Goal: Information Seeking & Learning: Learn about a topic

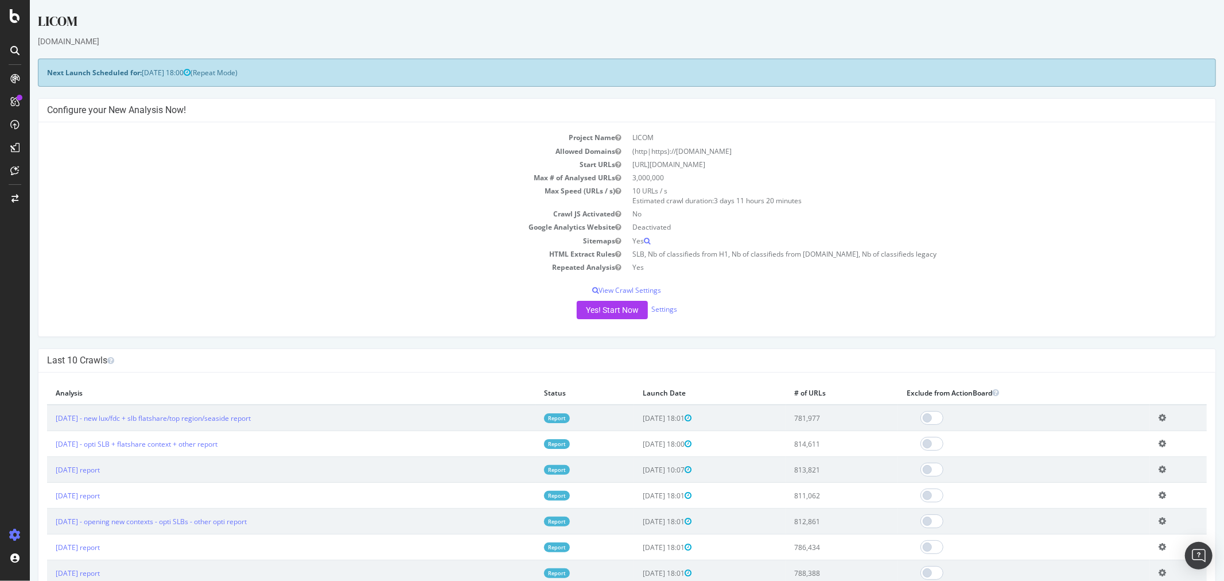
click at [569, 417] on link "Report" at bounding box center [557, 418] width 26 height 10
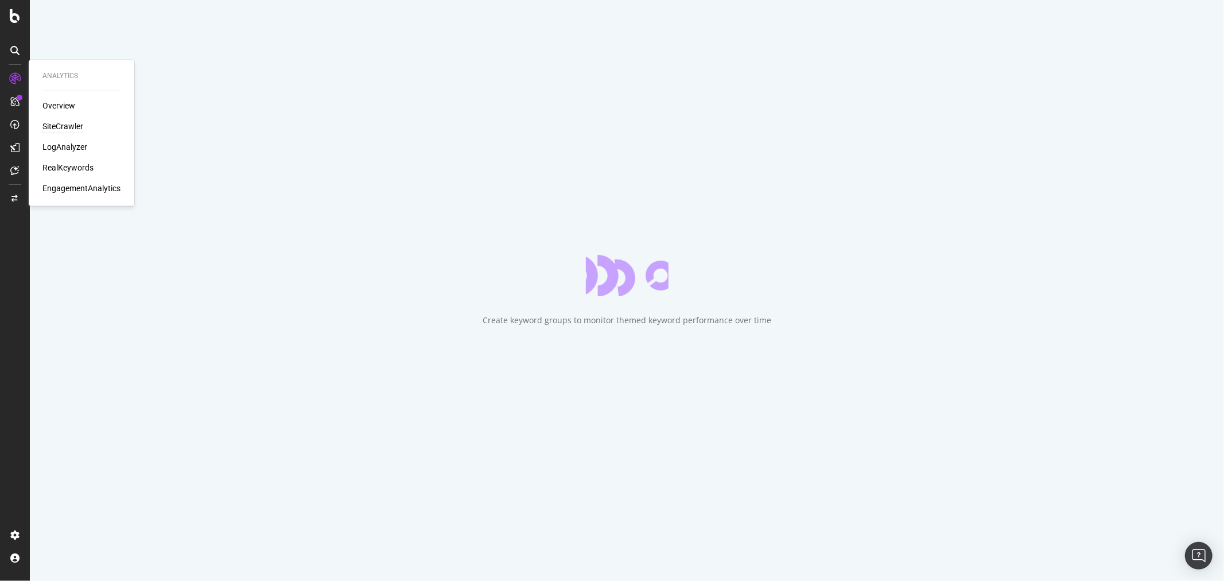
click at [68, 125] on div "SiteCrawler" at bounding box center [62, 126] width 41 height 11
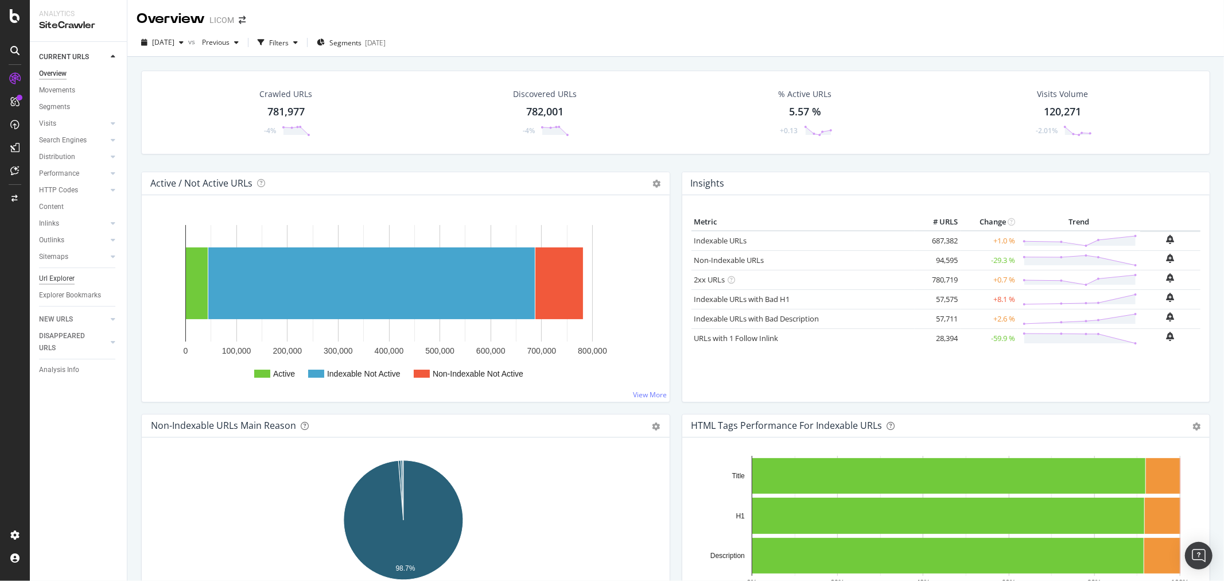
click at [68, 277] on div "Url Explorer" at bounding box center [57, 279] width 36 height 12
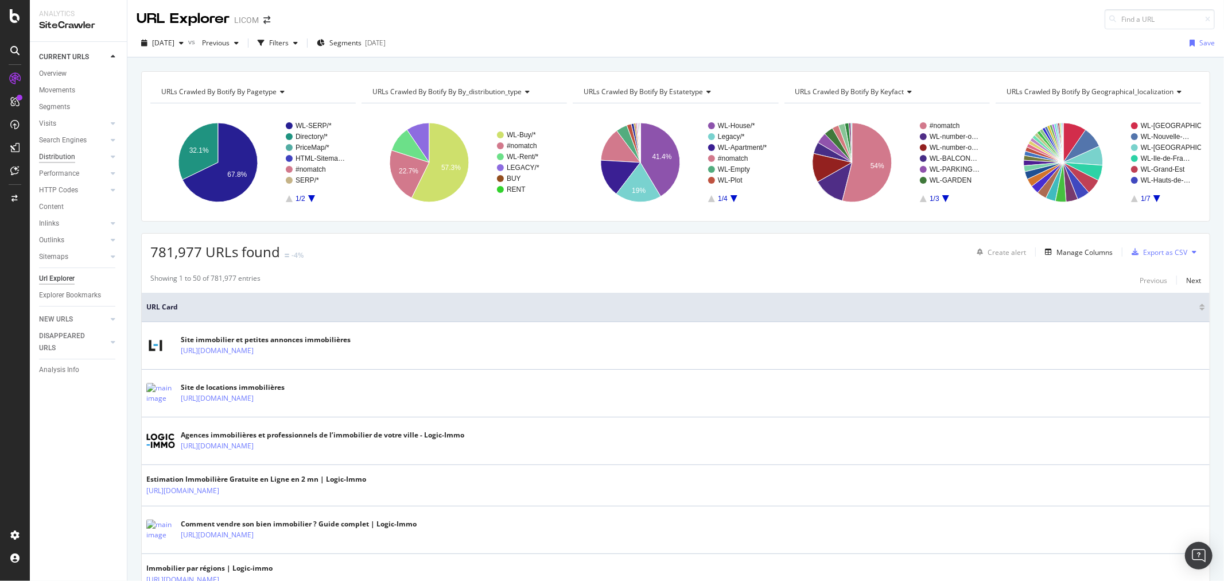
click at [61, 158] on div "Distribution" at bounding box center [57, 157] width 36 height 12
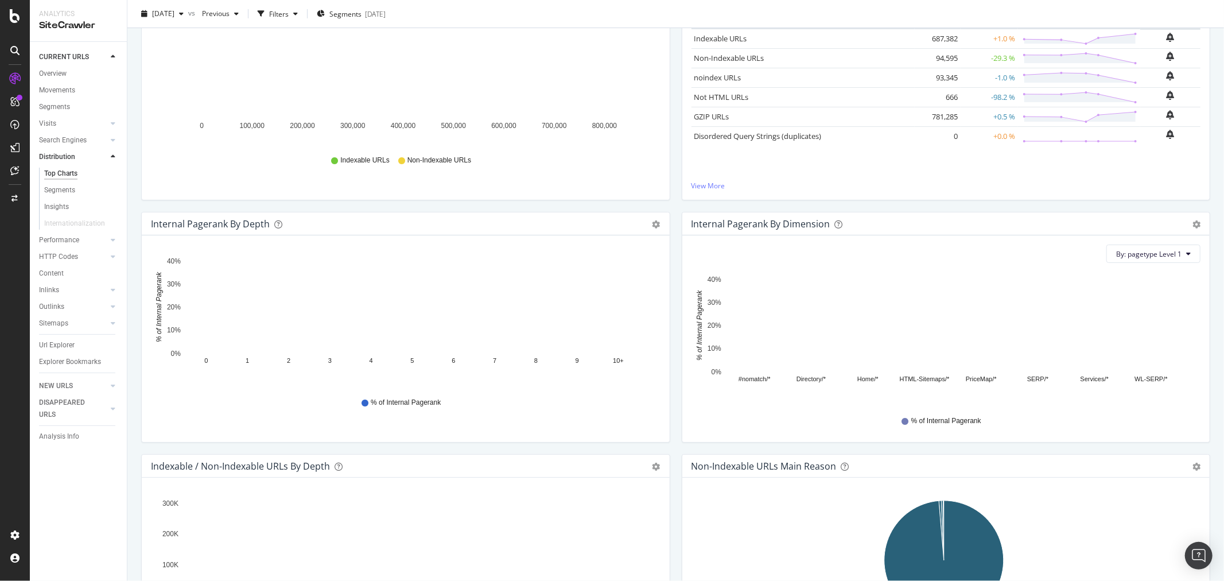
scroll to position [191, 0]
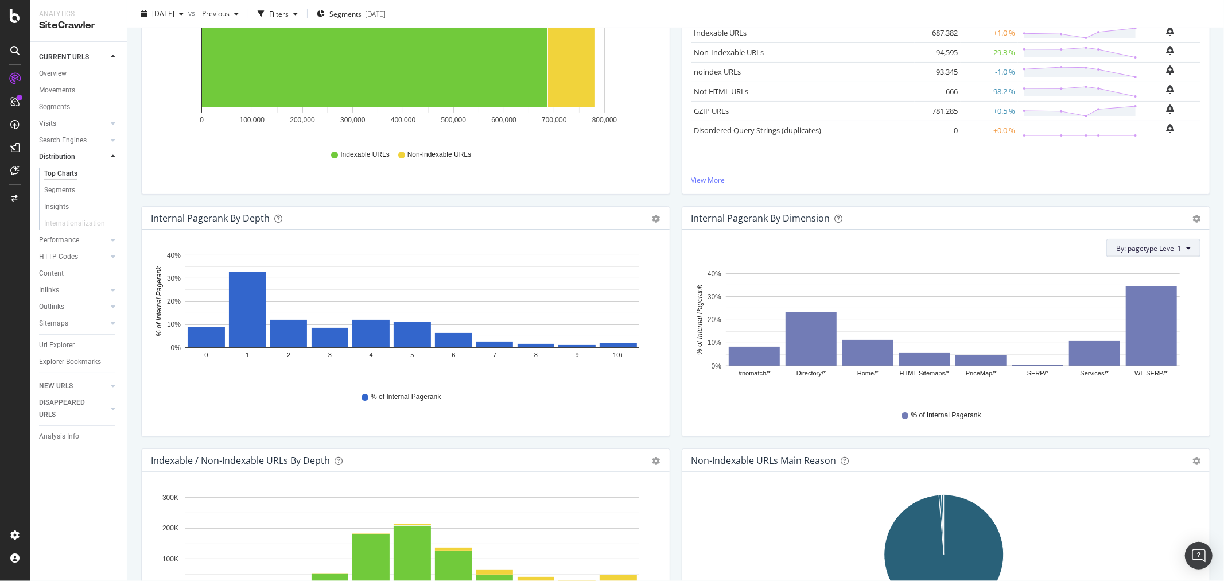
click at [1169, 250] on span "By: pagetype Level 1" at bounding box center [1149, 248] width 65 height 10
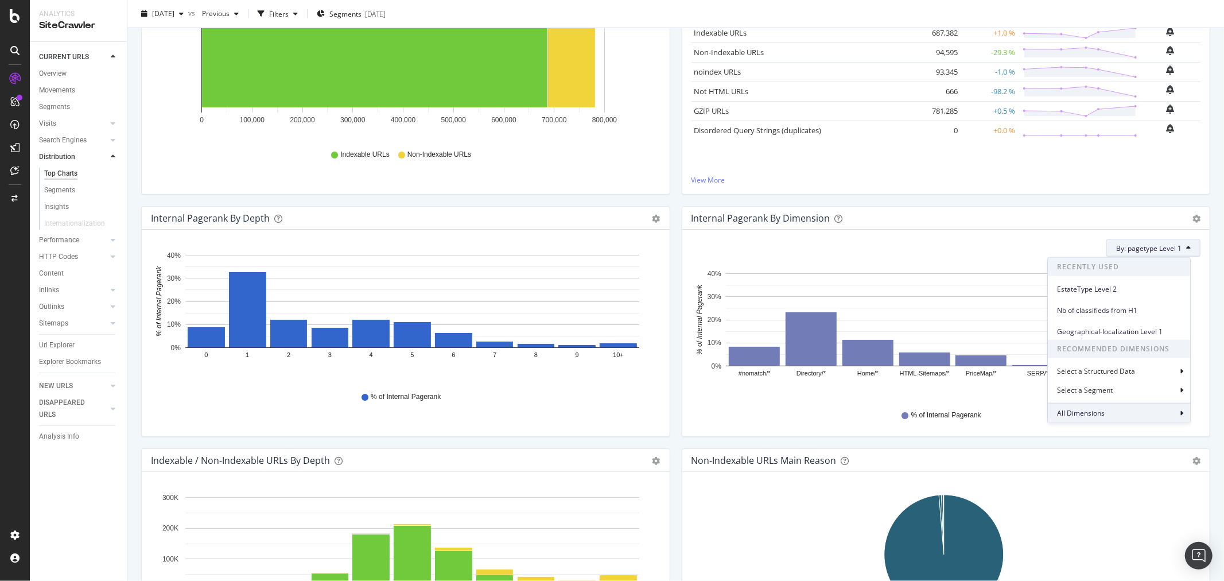
click at [1126, 409] on div "All Dimensions" at bounding box center [1119, 413] width 142 height 20
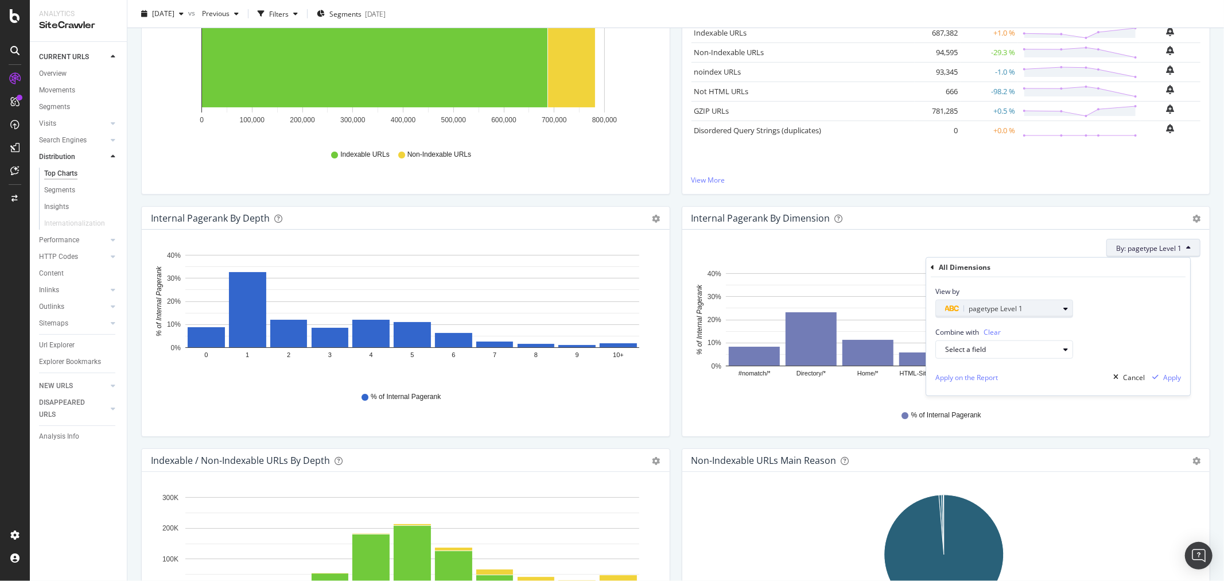
click at [1021, 305] on span "pagetype Level 1" at bounding box center [996, 309] width 54 height 10
click at [1123, 307] on div "View by pagetype Level 1" at bounding box center [1059, 297] width 264 height 41
click at [979, 302] on div "pagetype Level 1" at bounding box center [1002, 309] width 114 height 14
click at [942, 330] on icon at bounding box center [942, 328] width 3 height 7
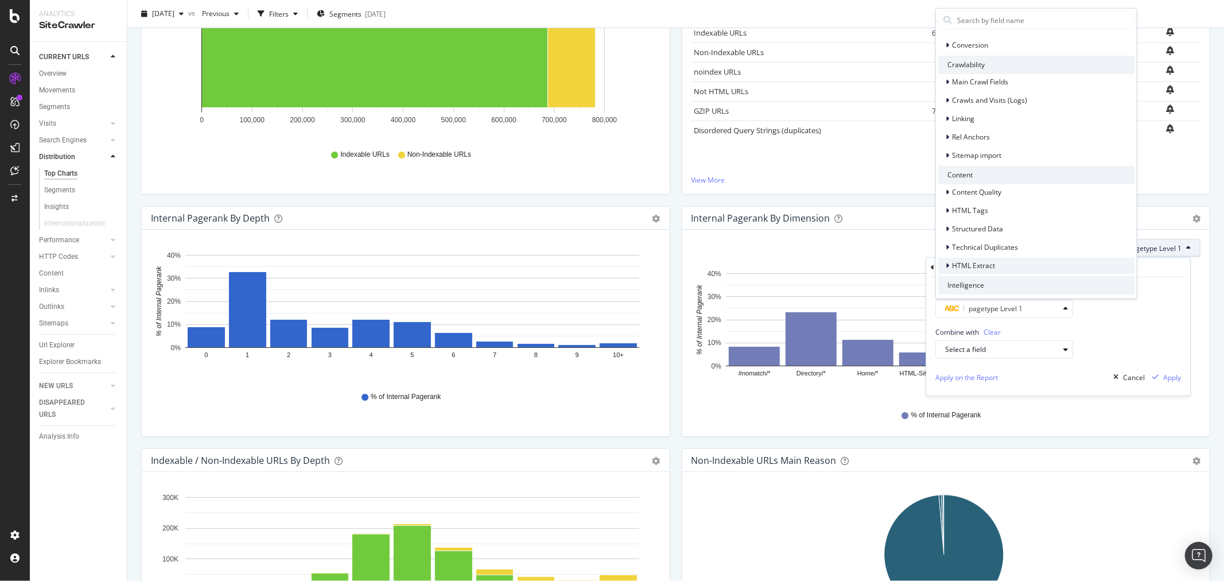
scroll to position [179, 0]
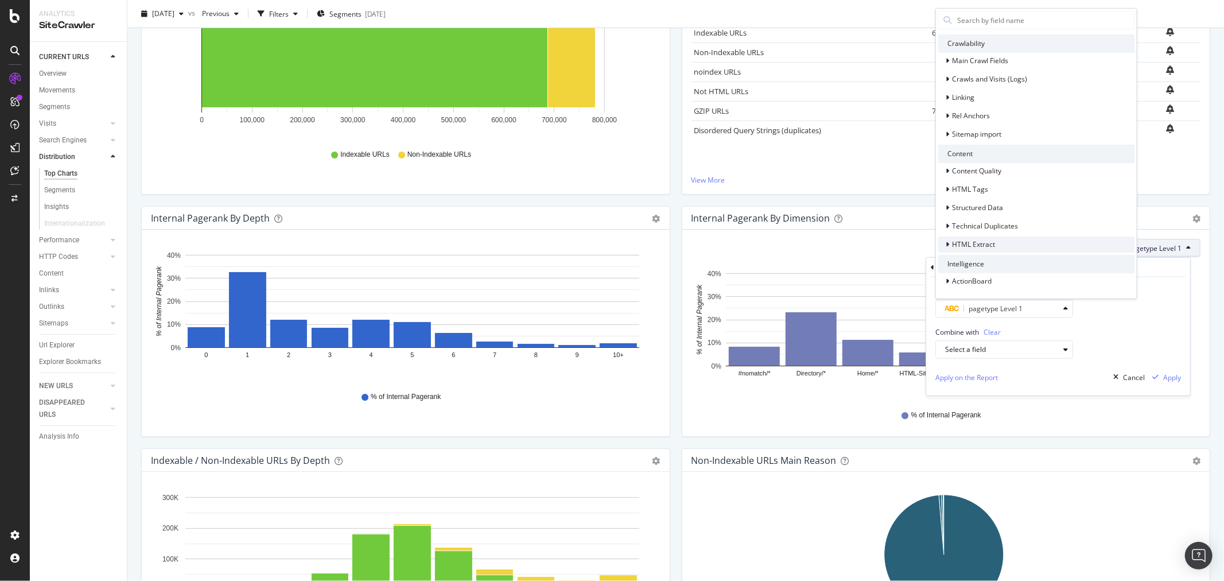
click at [976, 240] on span "HTML Extract" at bounding box center [973, 244] width 43 height 10
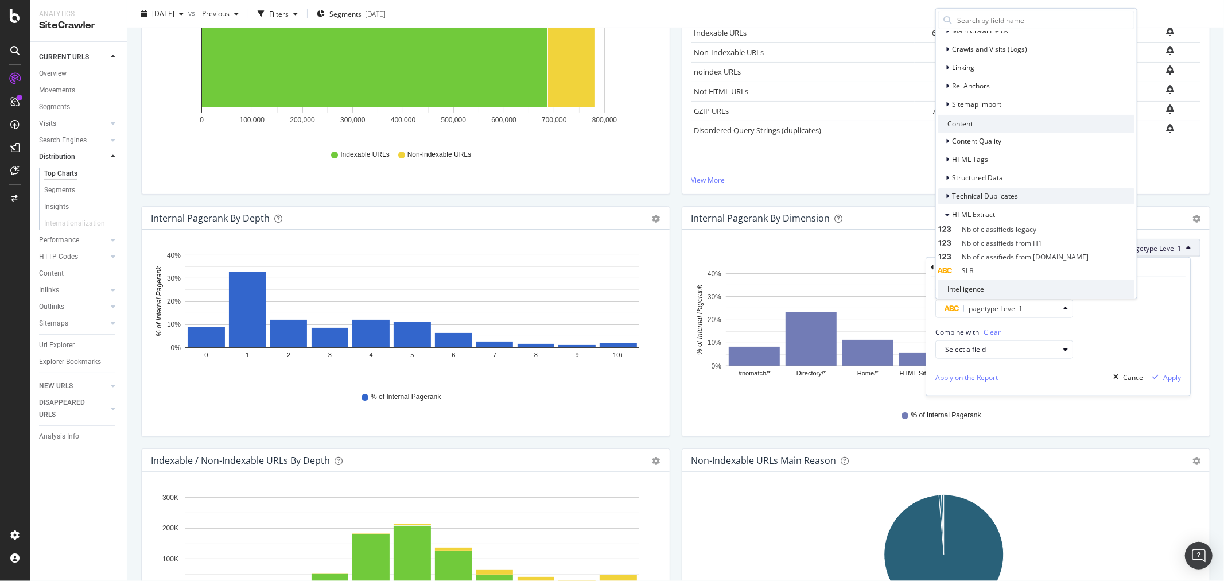
scroll to position [234, 0]
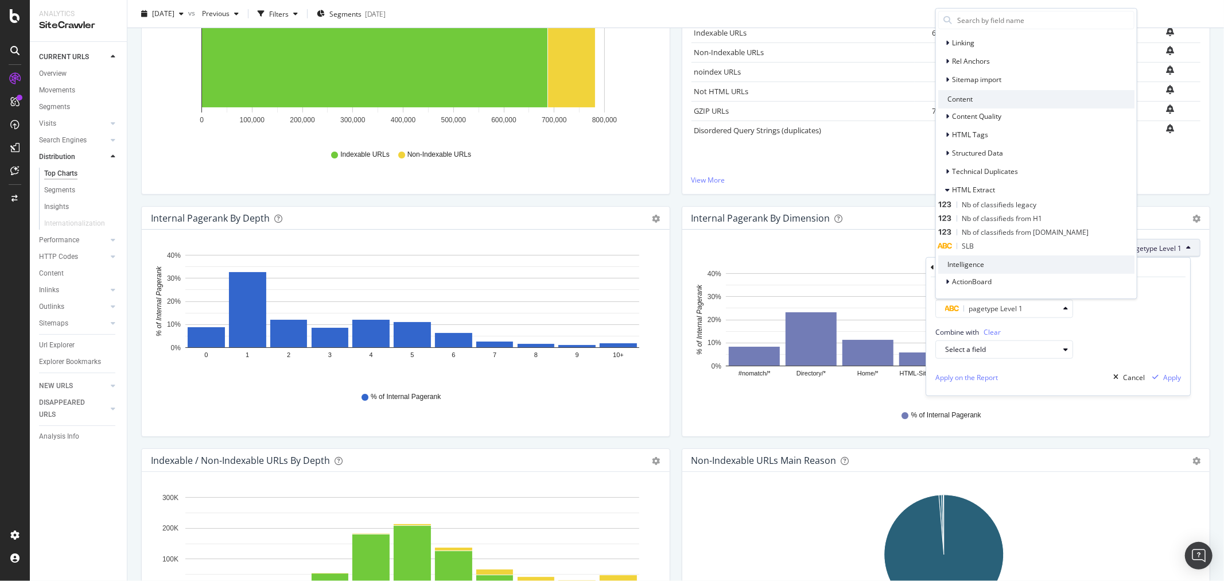
click at [1086, 230] on div "Nb of classifieds from [DOMAIN_NAME]" at bounding box center [1014, 233] width 150 height 14
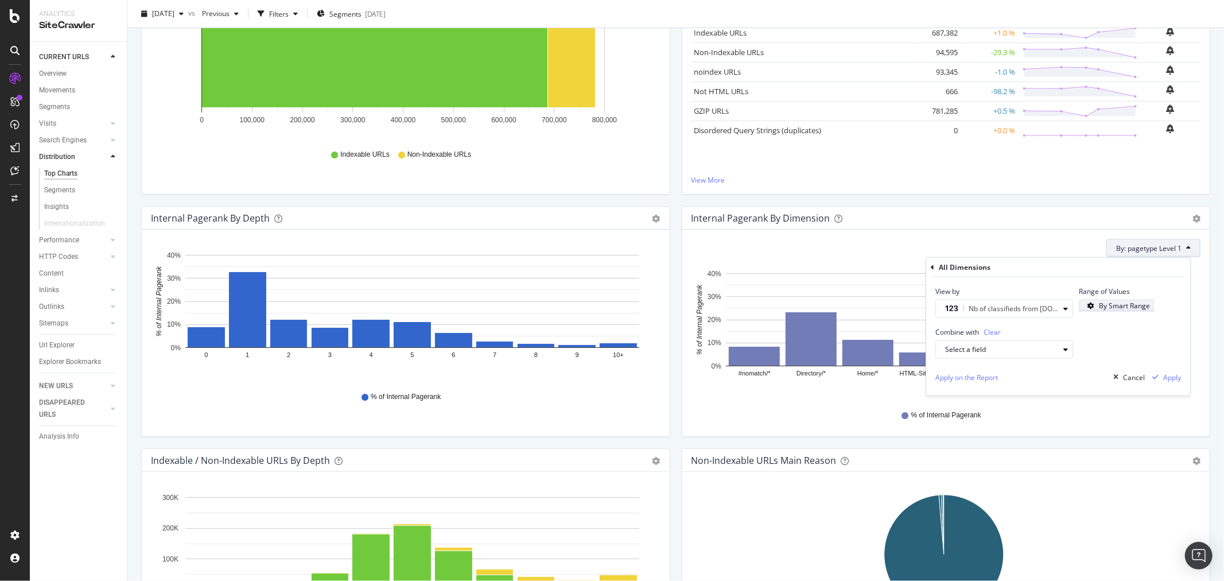
click at [1127, 308] on div "By Smart Range" at bounding box center [1124, 306] width 51 height 10
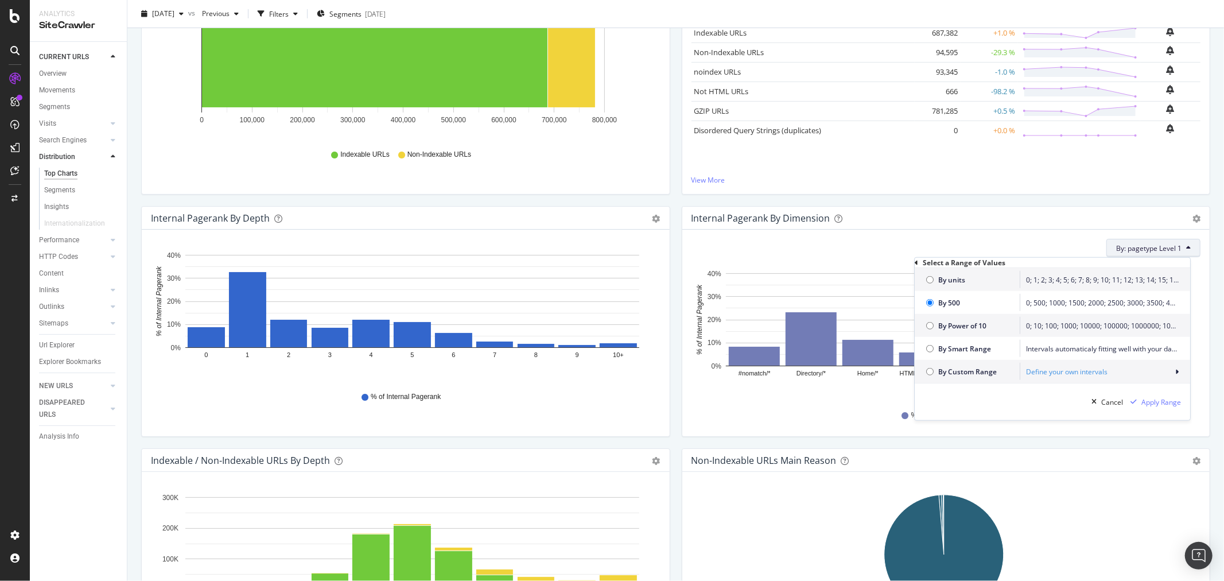
click at [945, 284] on span "By units" at bounding box center [977, 279] width 76 height 10
radio input "true"
radio input "false"
click at [970, 352] on span "By Smart Range" at bounding box center [977, 348] width 76 height 10
radio input "false"
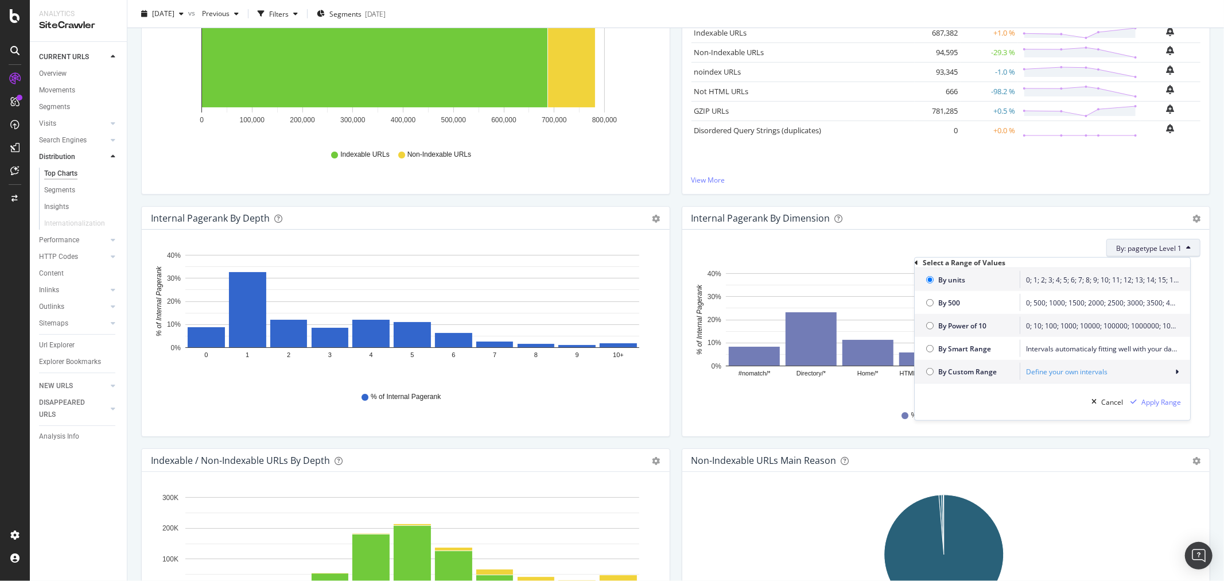
radio input "true"
click at [1168, 406] on div "Apply Range" at bounding box center [1162, 402] width 40 height 10
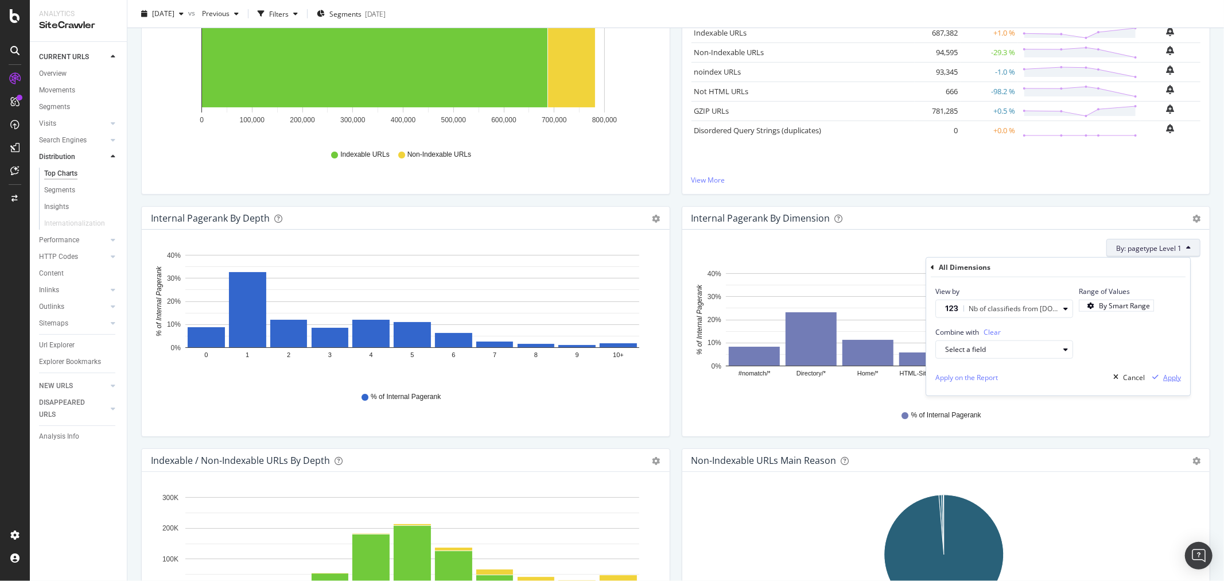
click at [1172, 379] on div "Apply" at bounding box center [1173, 378] width 18 height 10
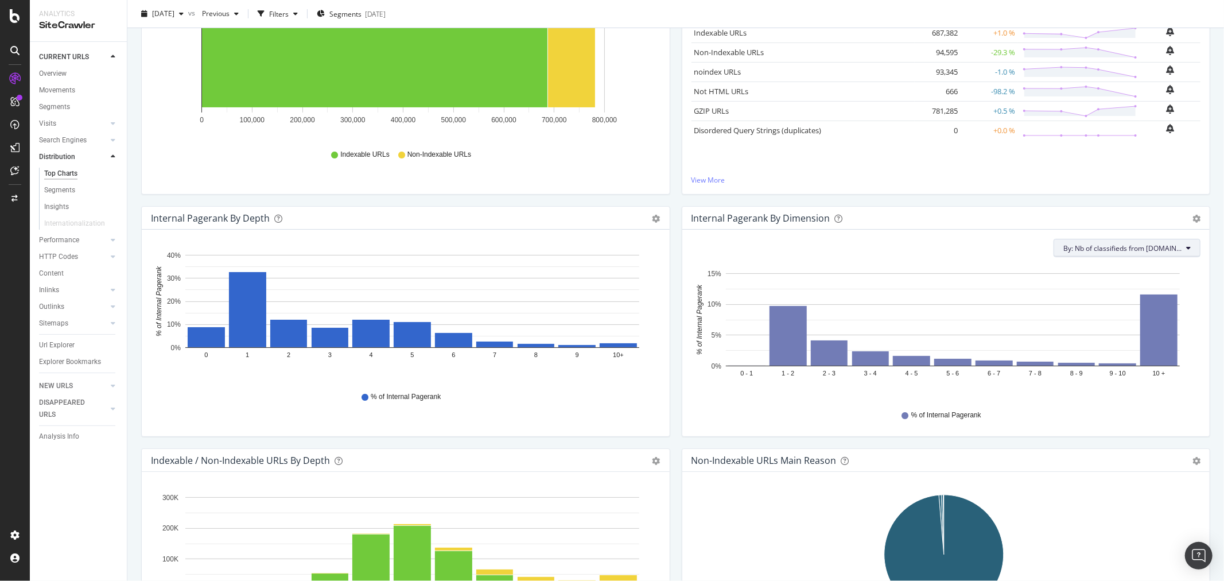
click at [1152, 243] on span "By: Nb of classifieds from [DOMAIN_NAME]" at bounding box center [1123, 248] width 118 height 10
click at [837, 419] on div "% of Internal Pagerank" at bounding box center [946, 415] width 498 height 26
click at [1193, 215] on icon "gear" at bounding box center [1197, 219] width 8 height 8
click at [1133, 425] on div "% of Internal Pagerank" at bounding box center [946, 415] width 498 height 26
click at [1193, 215] on icon "gear" at bounding box center [1197, 219] width 8 height 8
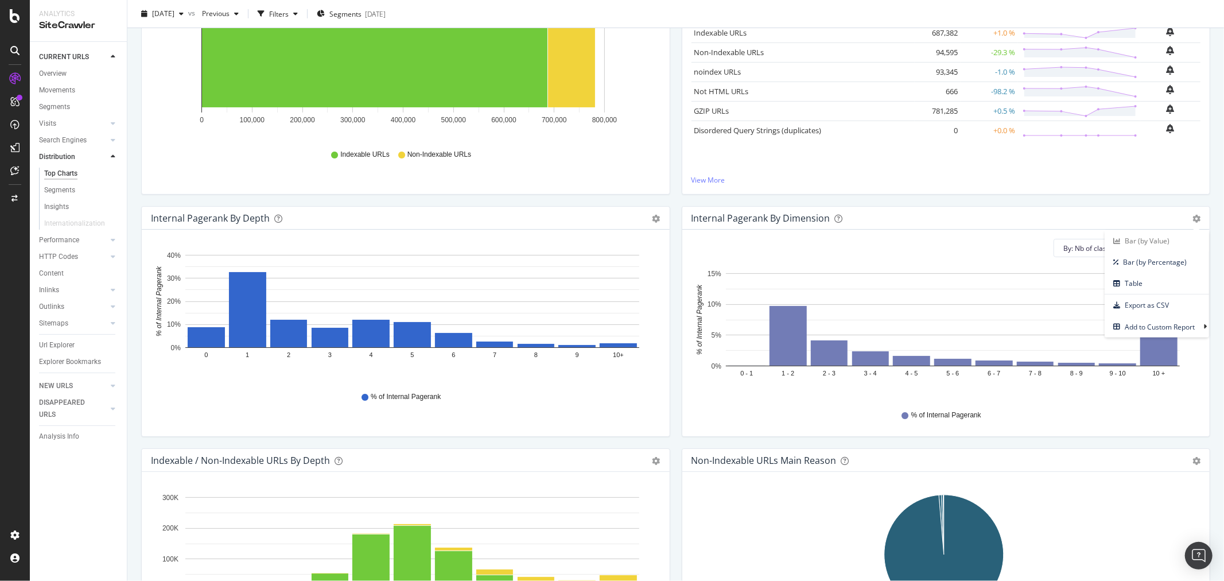
click at [1143, 215] on div "Internal Pagerank By Dimension" at bounding box center [934, 217] width 484 height 11
click at [1157, 247] on span "By: Nb of classifieds from [DOMAIN_NAME]" at bounding box center [1123, 248] width 118 height 10
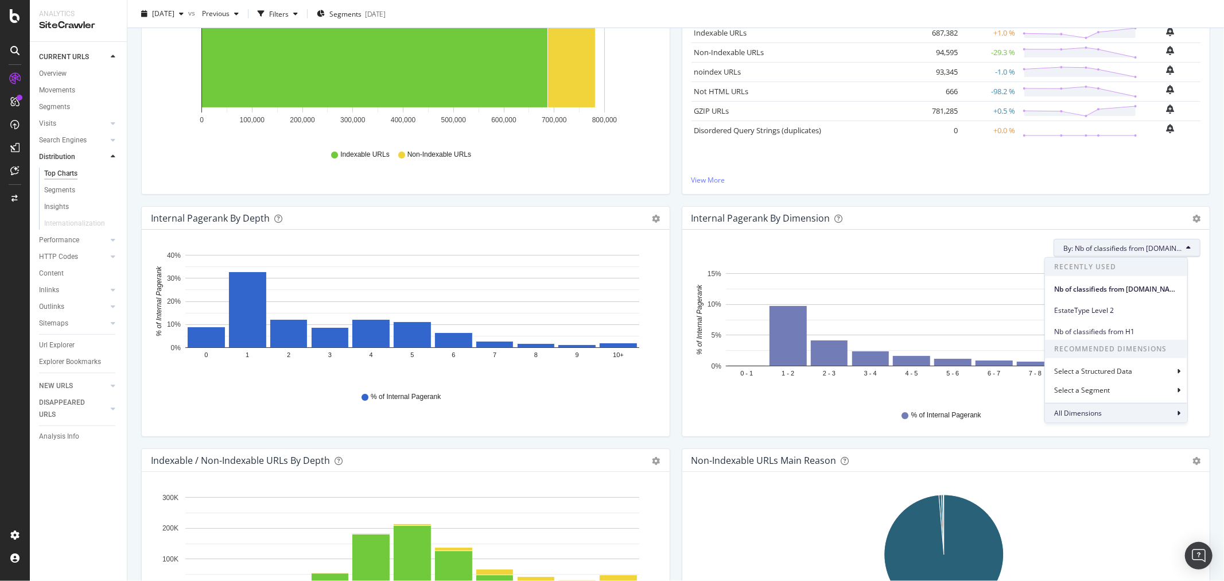
click at [1115, 410] on div "All Dimensions" at bounding box center [1116, 413] width 142 height 20
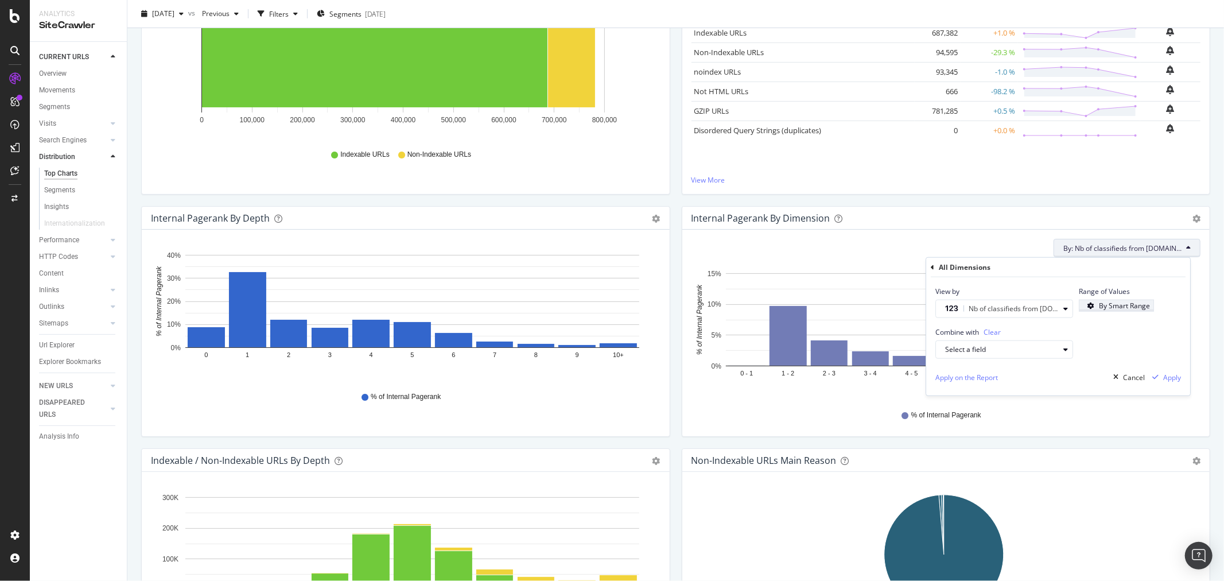
click at [1112, 301] on div "By Smart Range" at bounding box center [1116, 306] width 67 height 10
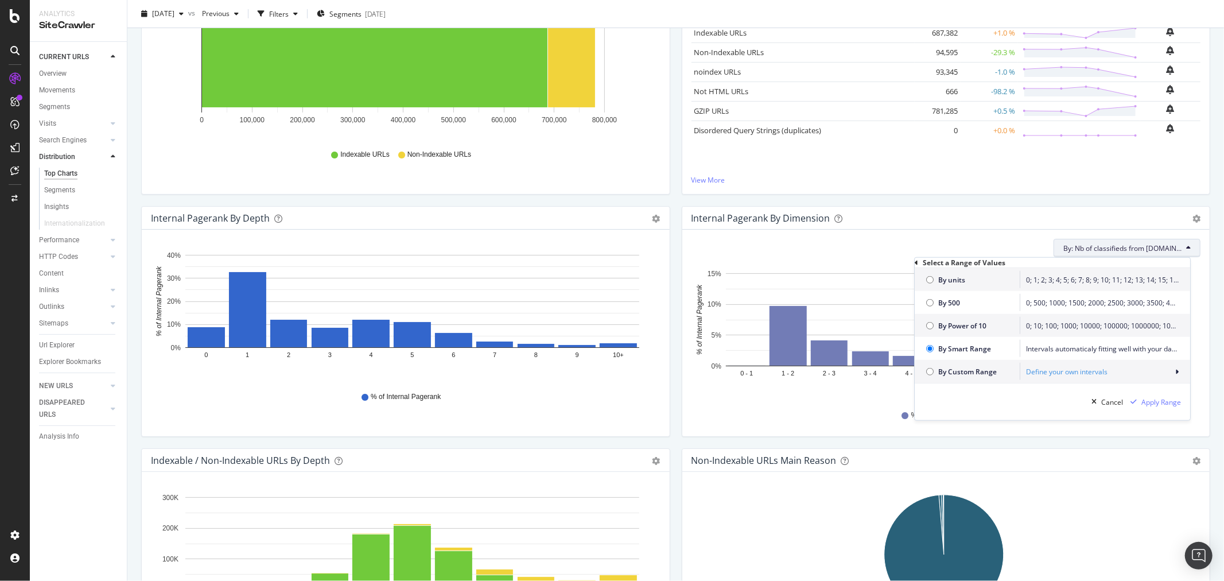
click at [959, 284] on span "By units" at bounding box center [977, 279] width 76 height 10
radio input "true"
radio input "false"
click at [1166, 406] on div "Apply Range" at bounding box center [1162, 402] width 40 height 10
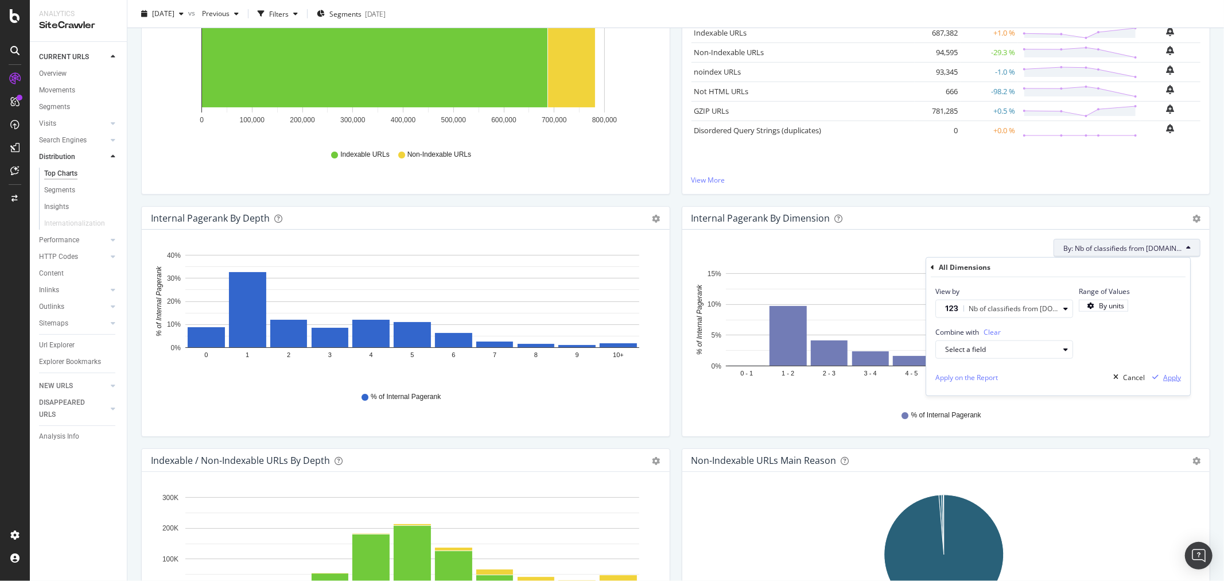
click at [1165, 380] on div "Apply" at bounding box center [1173, 378] width 18 height 10
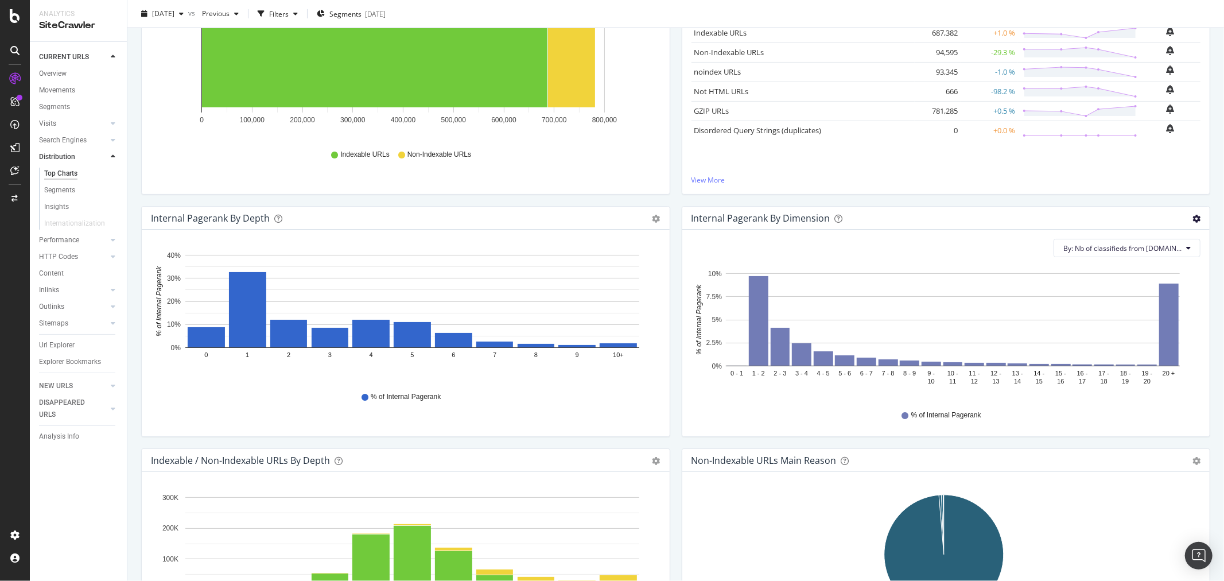
click at [1193, 216] on icon "gear" at bounding box center [1197, 219] width 8 height 8
click at [1161, 293] on link "Table" at bounding box center [1157, 283] width 104 height 21
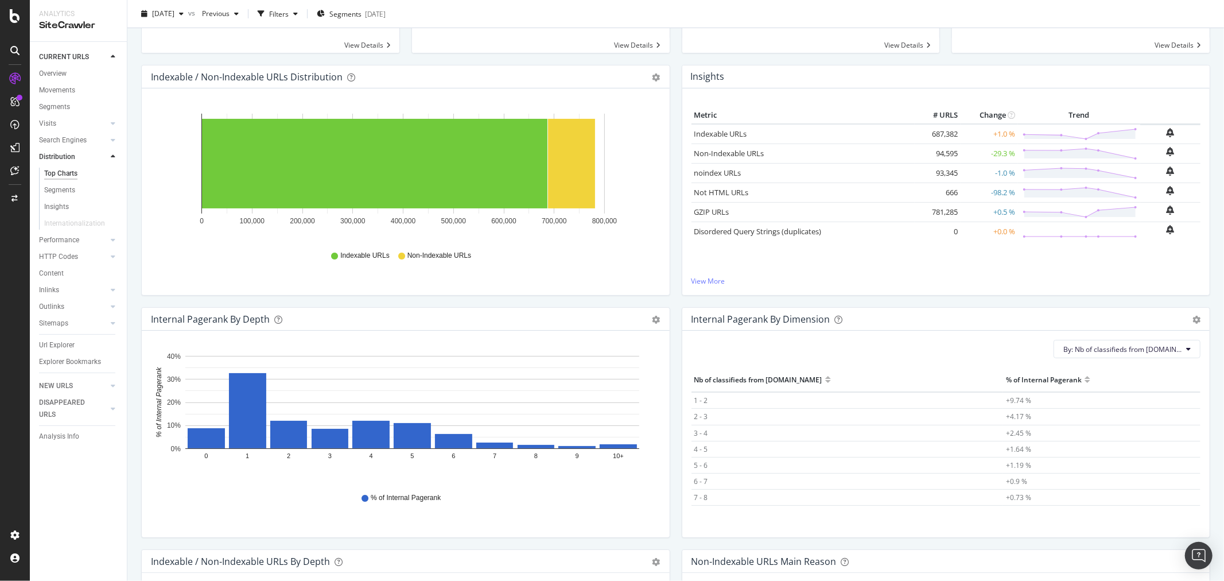
scroll to position [0, 0]
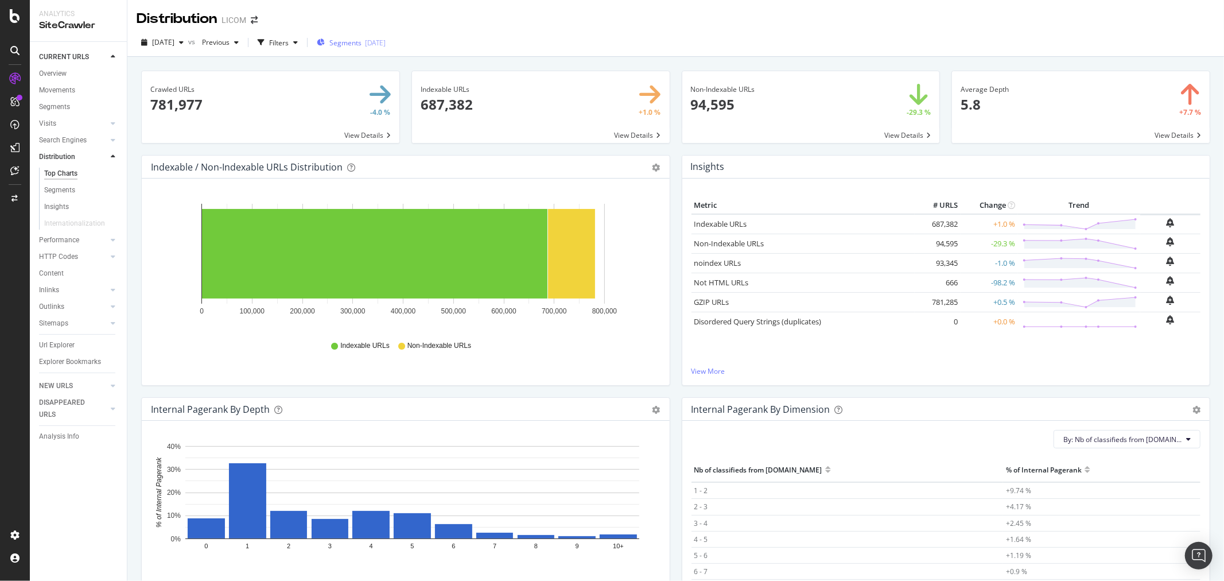
click at [362, 38] on span "Segments" at bounding box center [346, 43] width 32 height 10
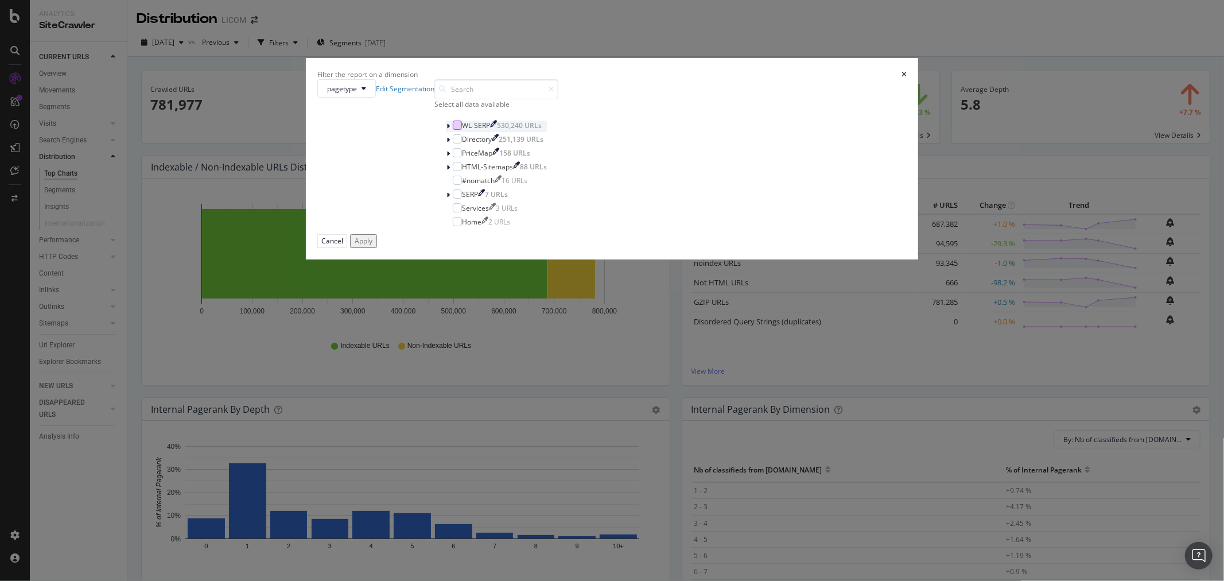
click at [462, 130] on div "modal" at bounding box center [457, 125] width 9 height 9
click at [373, 246] on div "Apply" at bounding box center [364, 241] width 18 height 10
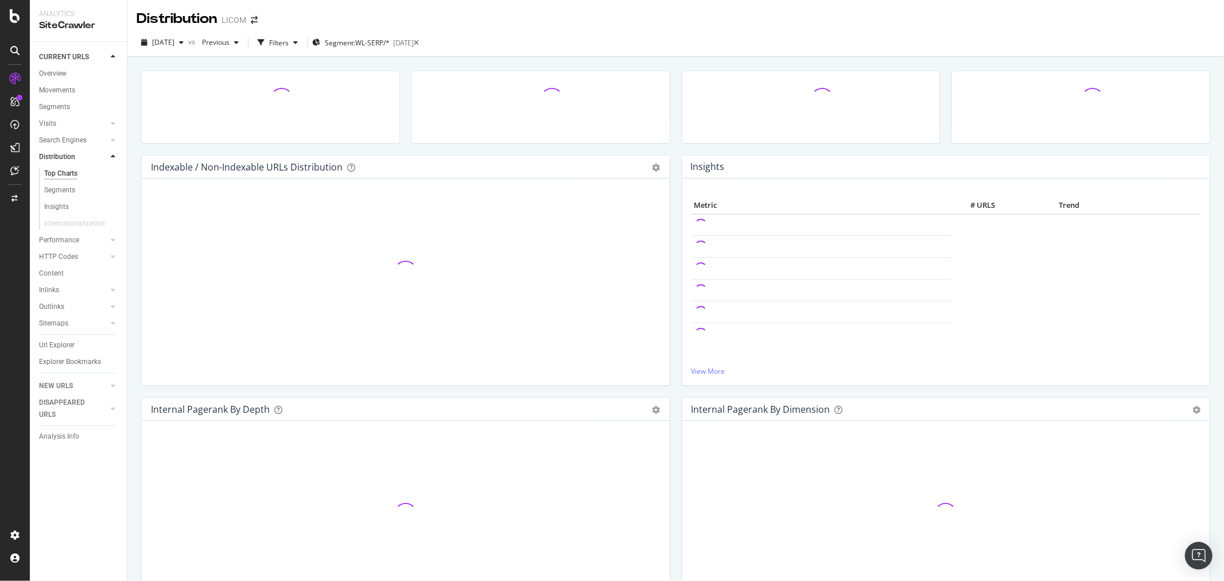
click at [312, 33] on button "Segment: WL-SERP/* [DATE]" at bounding box center [363, 42] width 102 height 18
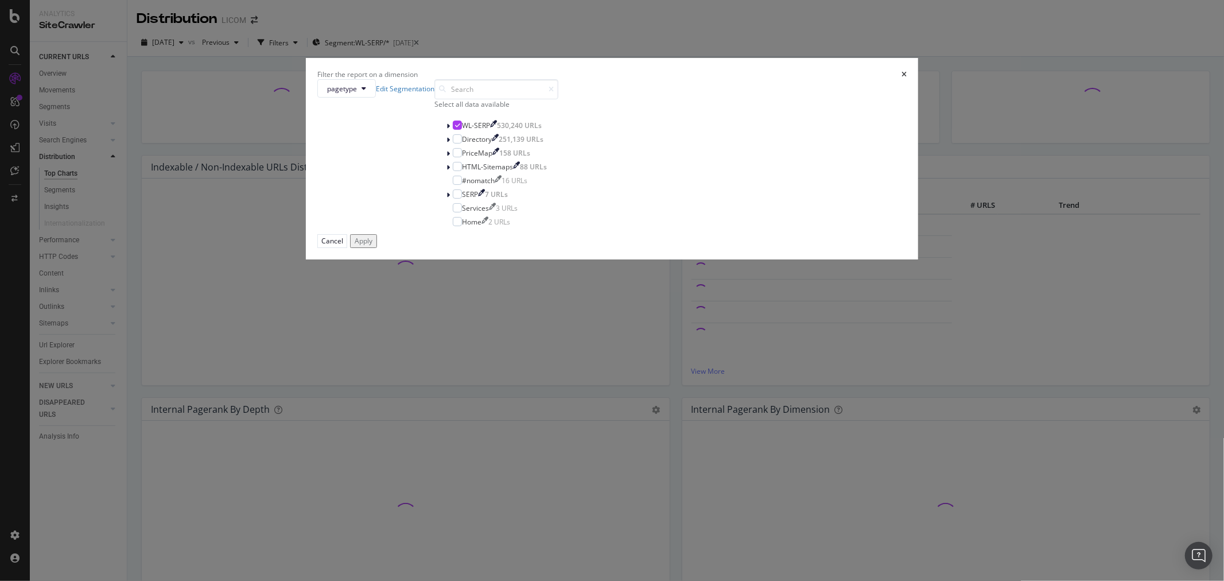
click at [902, 78] on icon "times" at bounding box center [904, 74] width 5 height 7
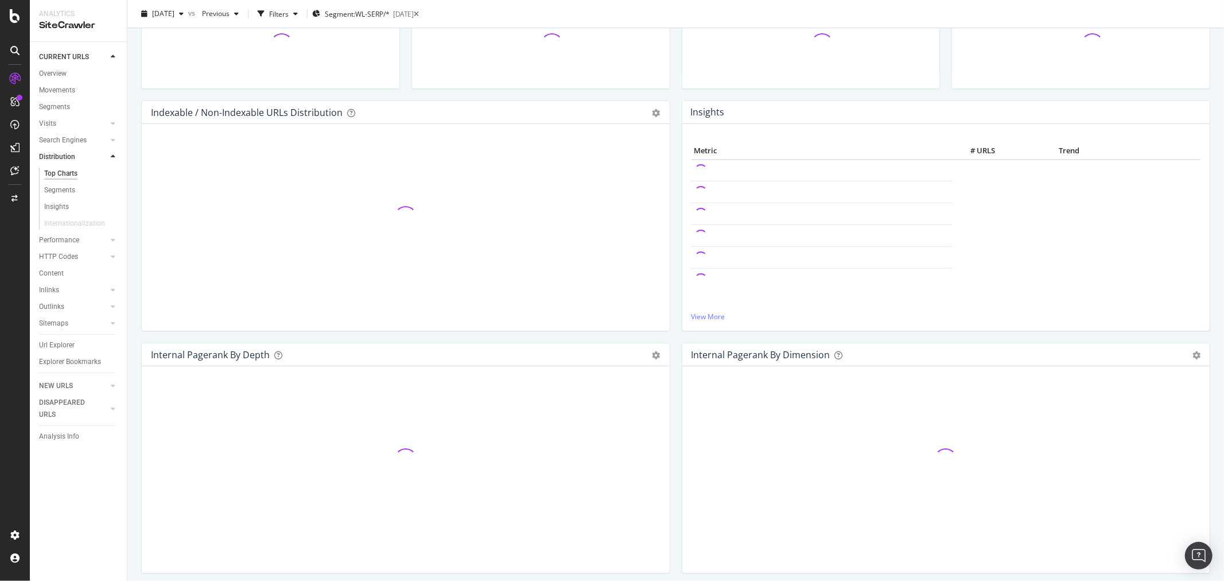
scroll to position [127, 0]
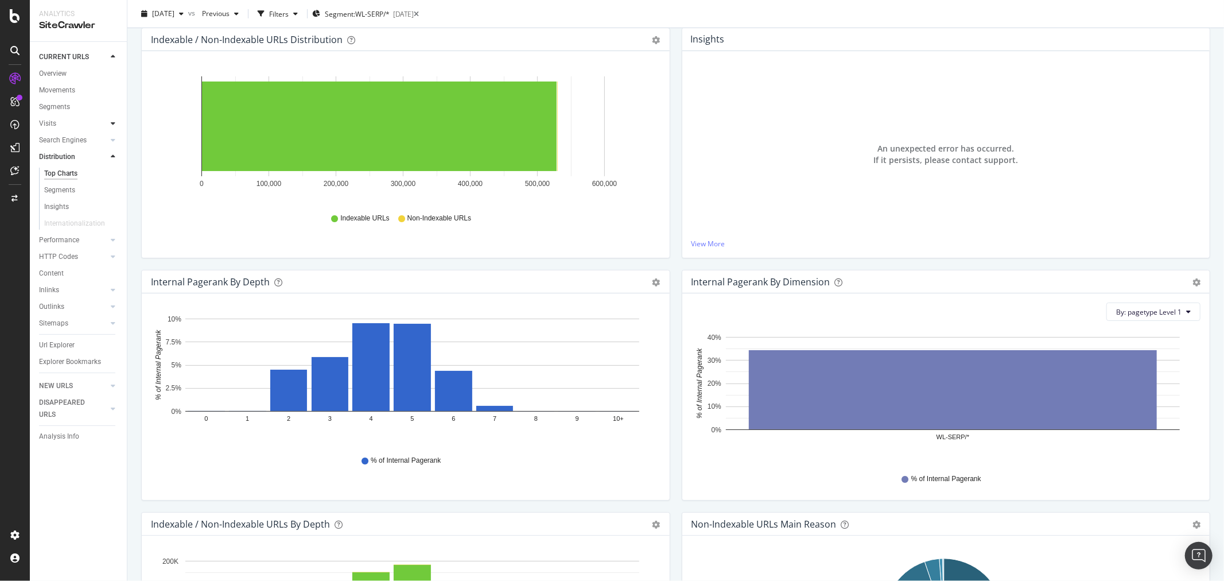
click at [117, 122] on div at bounding box center [112, 123] width 11 height 11
click at [64, 134] on div "Analysis" at bounding box center [57, 140] width 26 height 12
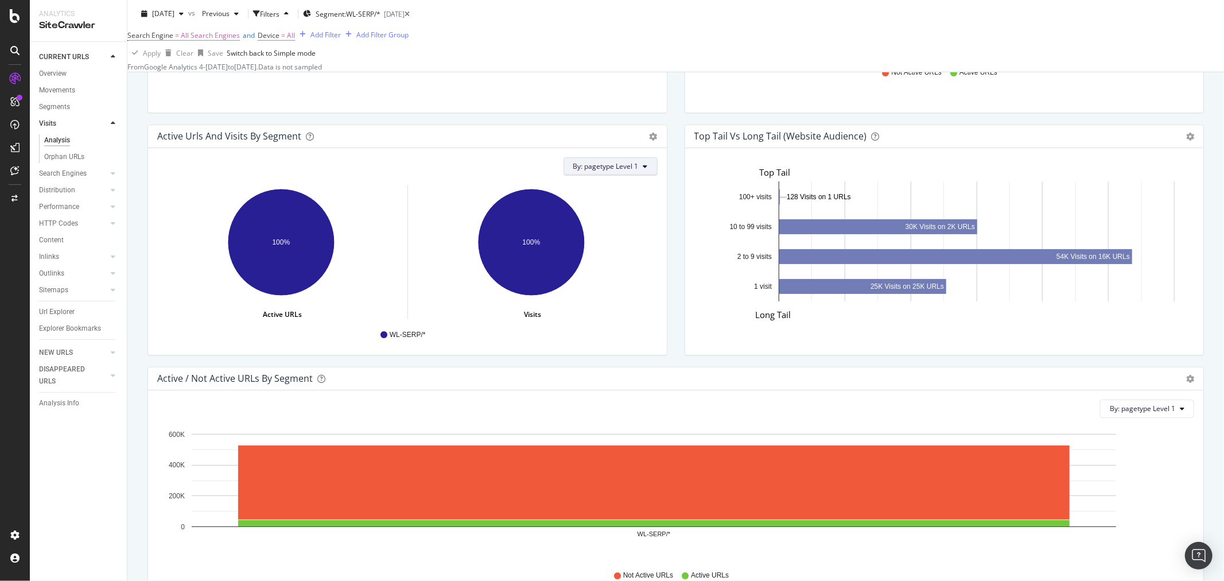
scroll to position [10, 10]
click at [597, 171] on span "By: pagetype Level 1" at bounding box center [605, 166] width 65 height 10
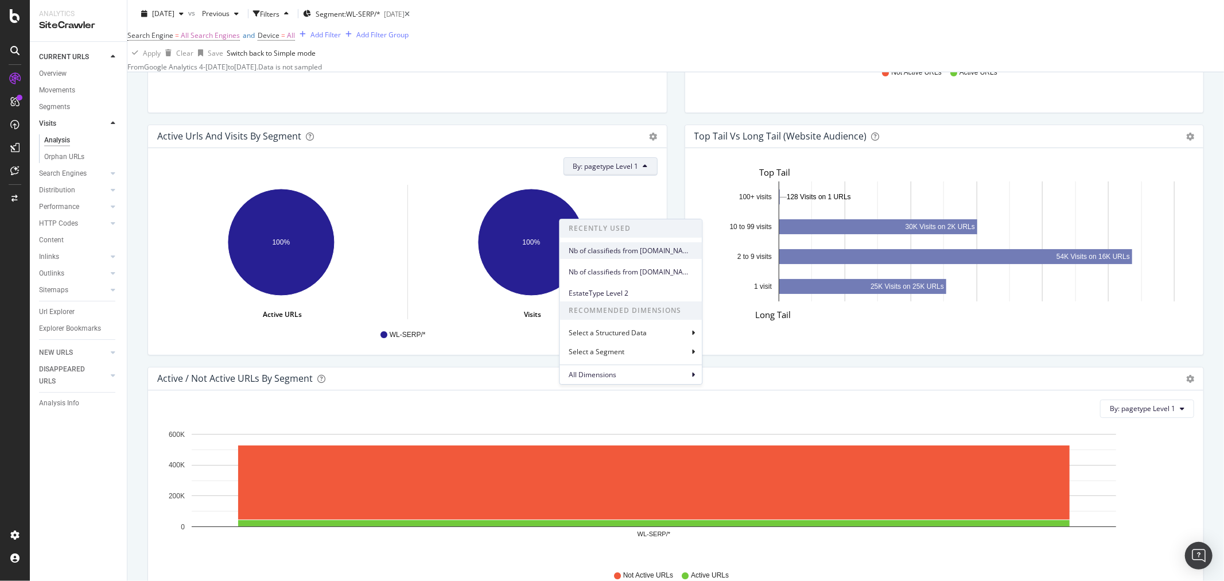
scroll to position [801, 0]
click at [620, 243] on div "Nb of classifieds from [DOMAIN_NAME]" at bounding box center [631, 251] width 142 height 17
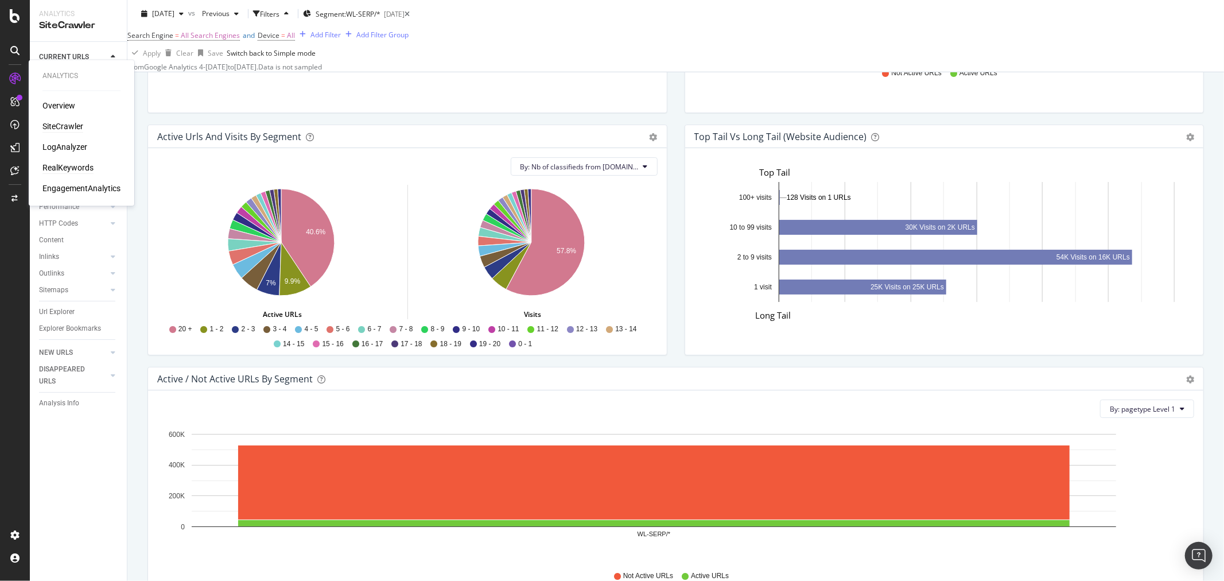
click at [78, 164] on div "RealKeywords" at bounding box center [67, 167] width 51 height 11
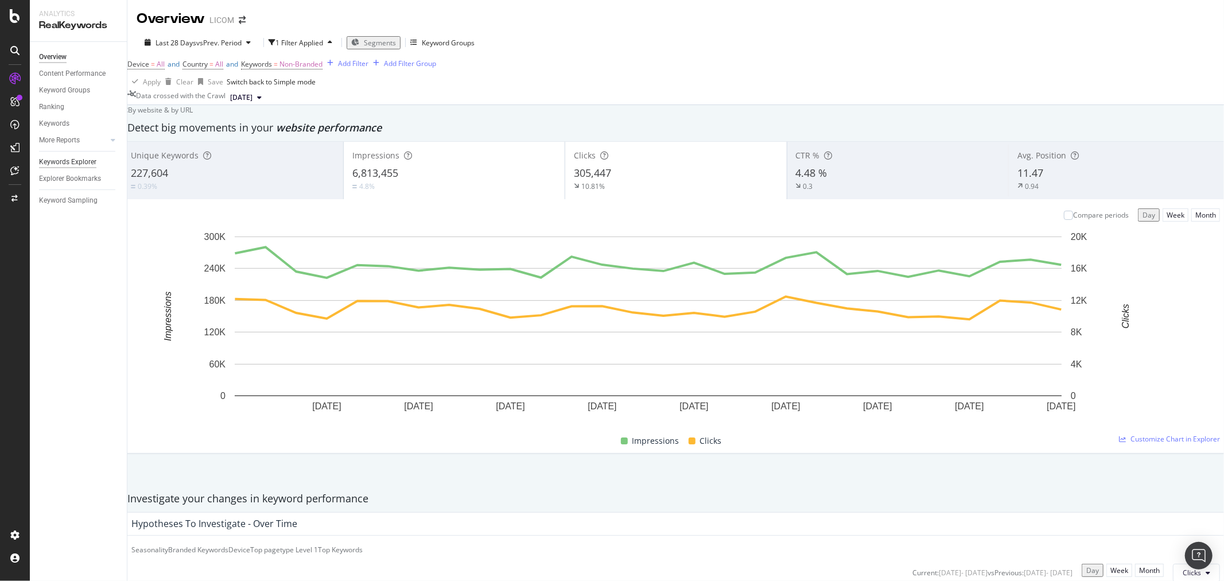
click at [67, 162] on div "Keywords Explorer" at bounding box center [67, 162] width 57 height 12
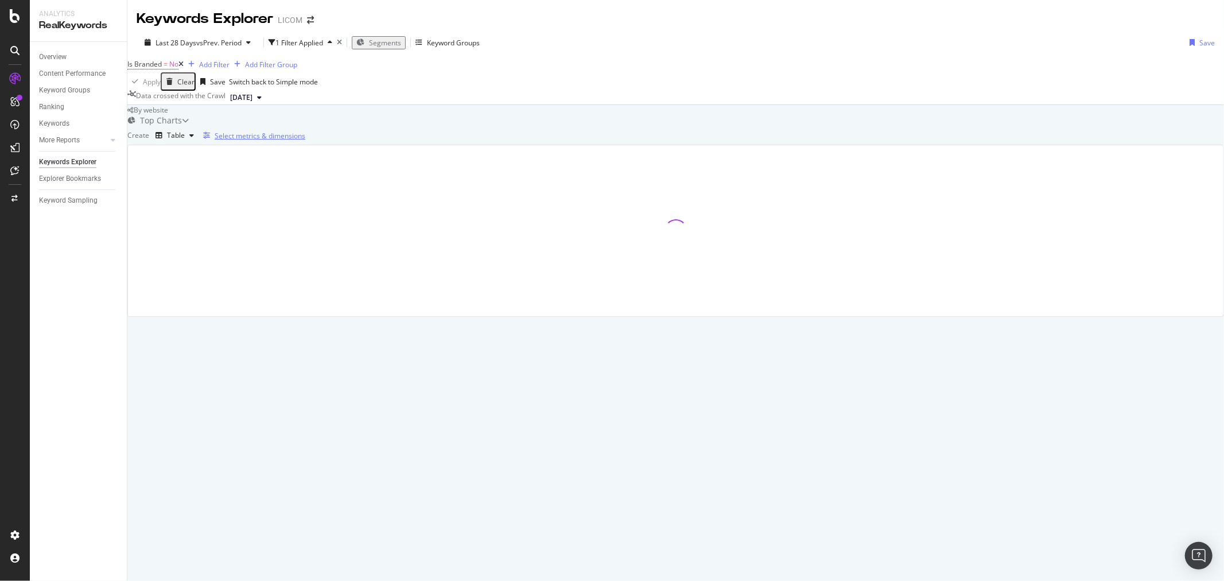
click at [305, 141] on div "Select metrics & dimensions" at bounding box center [260, 136] width 91 height 10
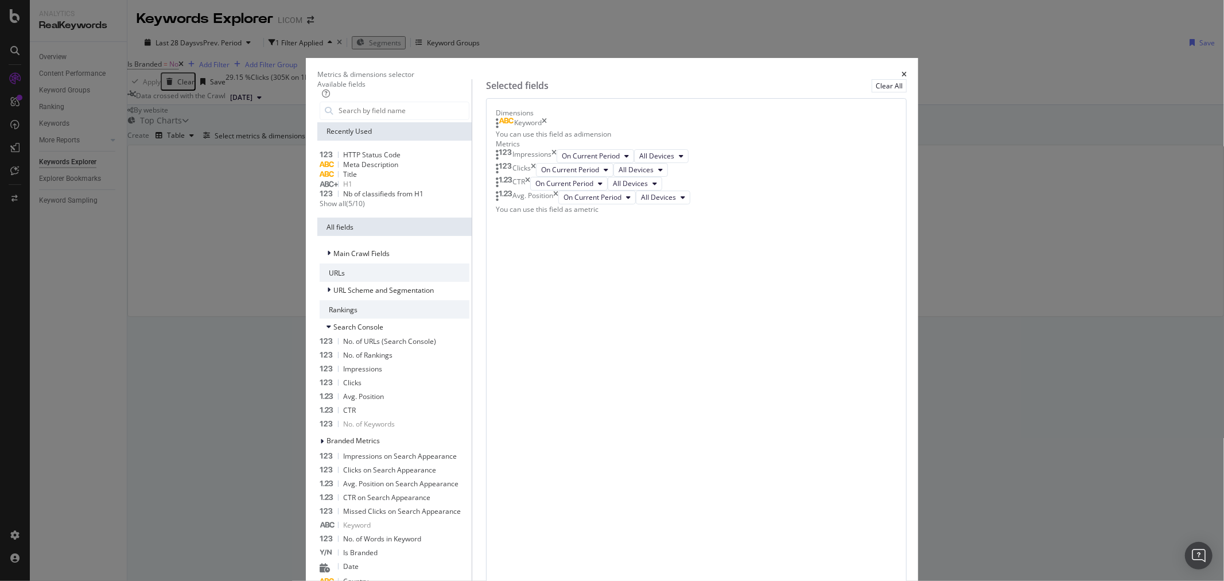
scroll to position [1039, 0]
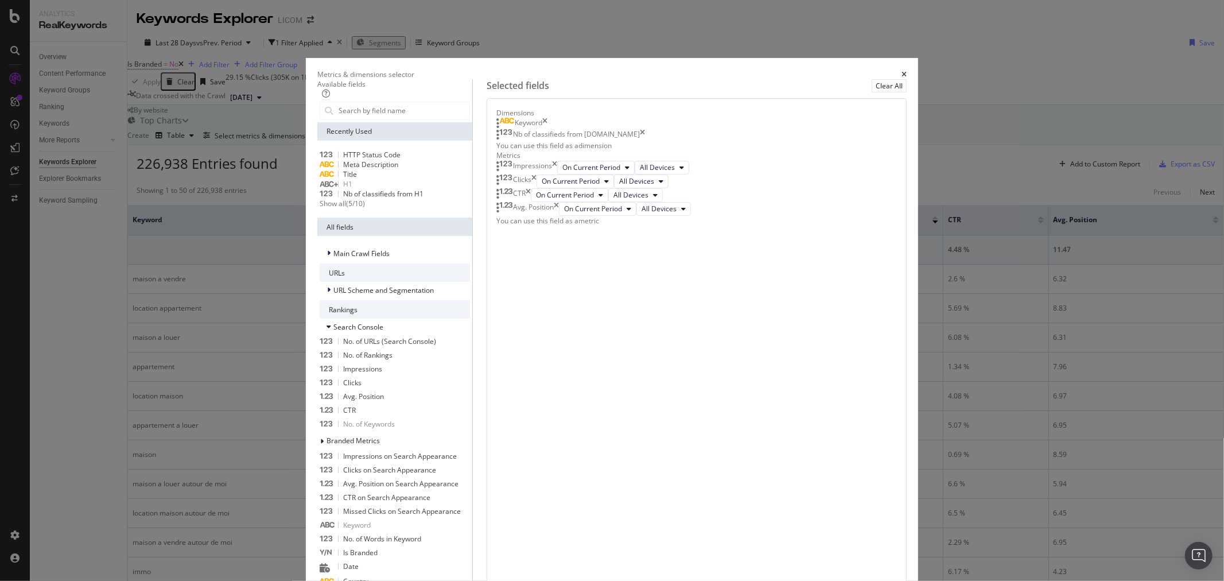
click at [548, 129] on icon "times" at bounding box center [544, 123] width 5 height 11
click at [557, 163] on icon "times" at bounding box center [554, 156] width 5 height 14
click at [531, 177] on div "CTR" at bounding box center [514, 170] width 34 height 14
click at [559, 191] on icon "times" at bounding box center [556, 184] width 5 height 14
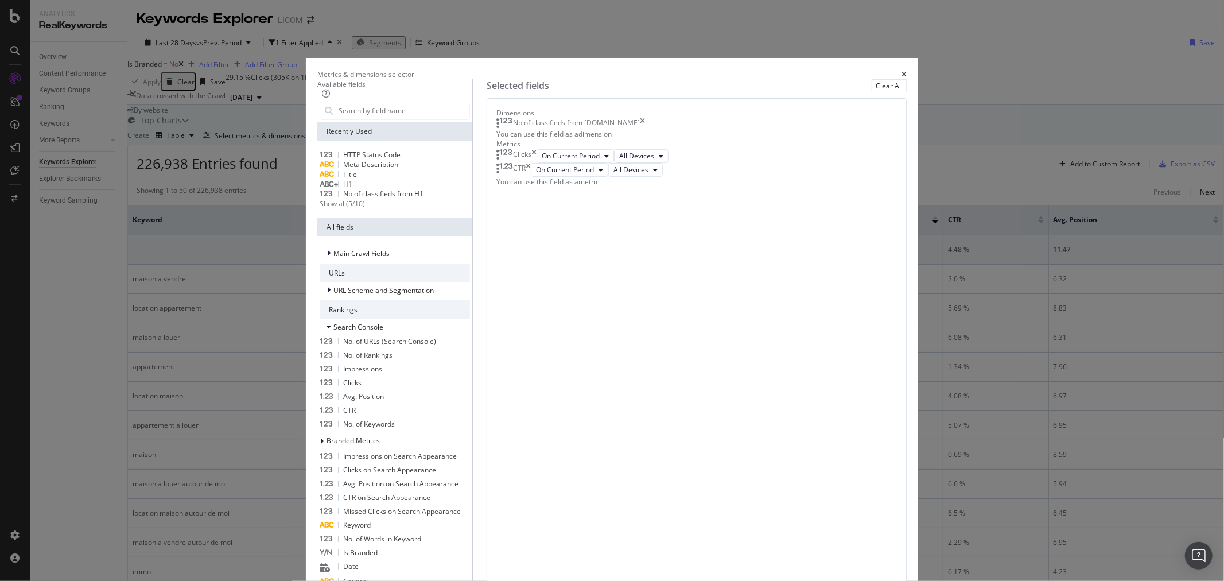
click at [531, 177] on icon "times" at bounding box center [528, 170] width 5 height 14
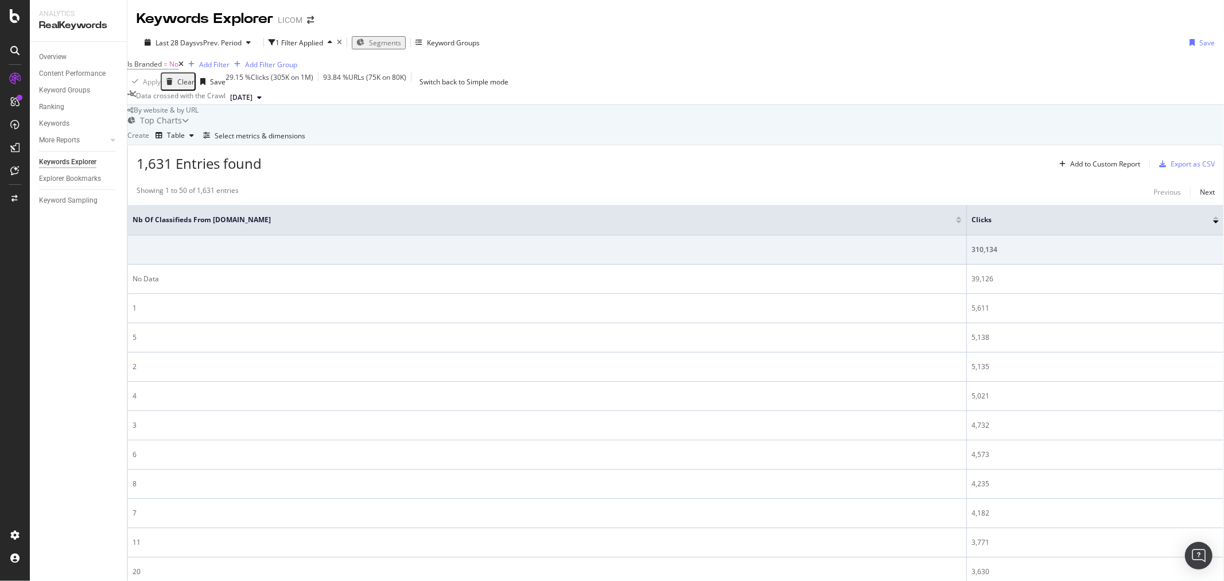
click at [182, 126] on div "Top Charts" at bounding box center [161, 120] width 42 height 11
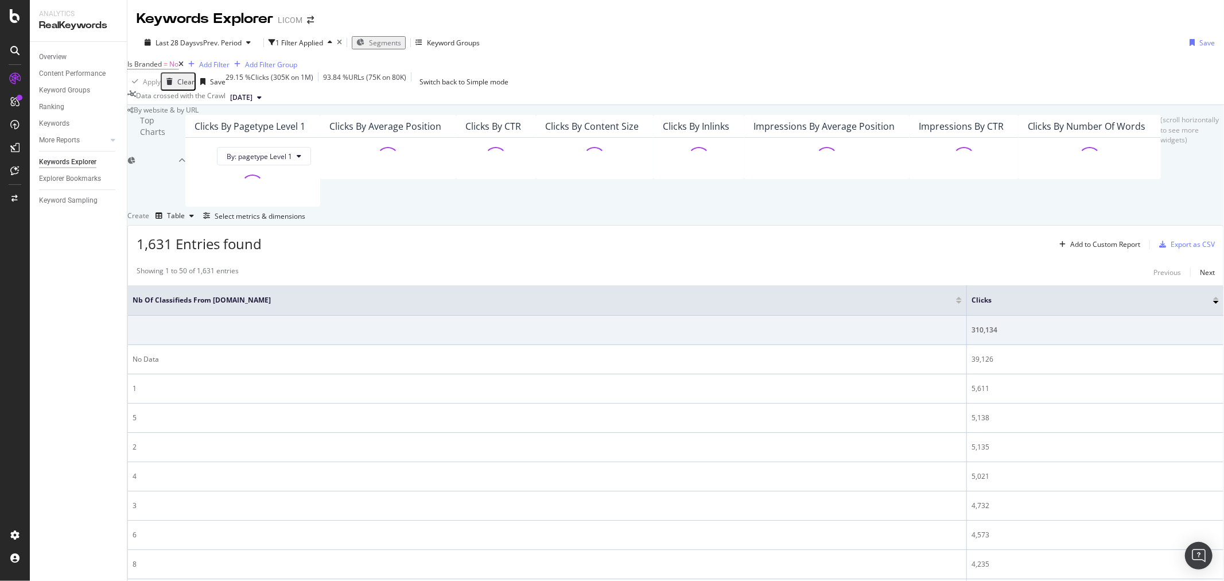
click at [179, 174] on div "Top Charts" at bounding box center [159, 161] width 38 height 92
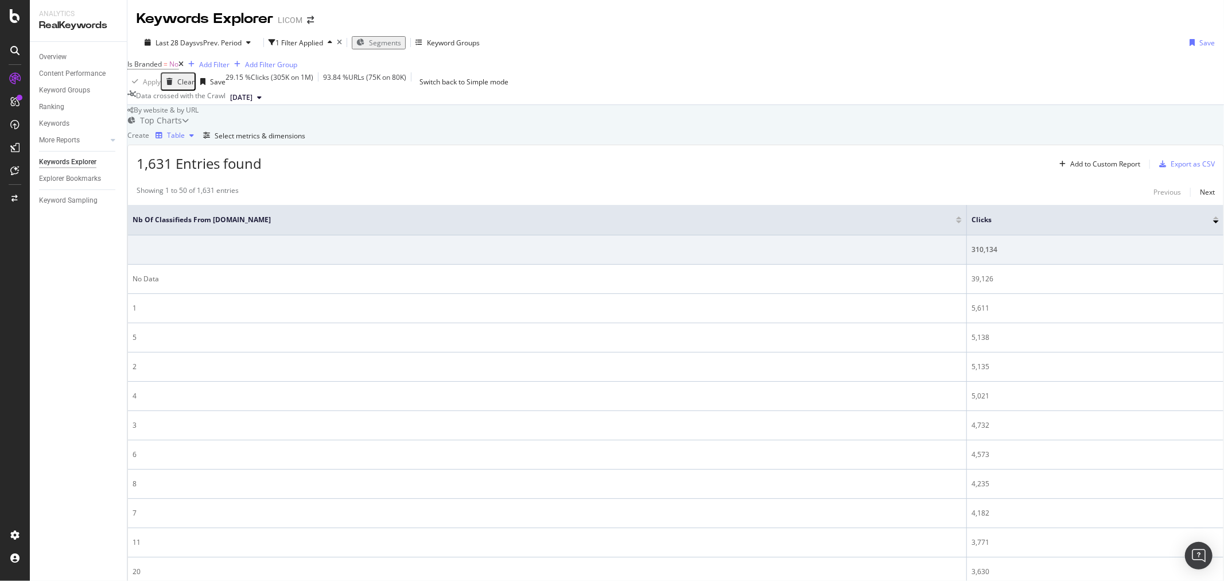
click at [199, 144] on div "Table" at bounding box center [175, 135] width 48 height 17
click at [197, 290] on div "Bar" at bounding box center [187, 282] width 20 height 17
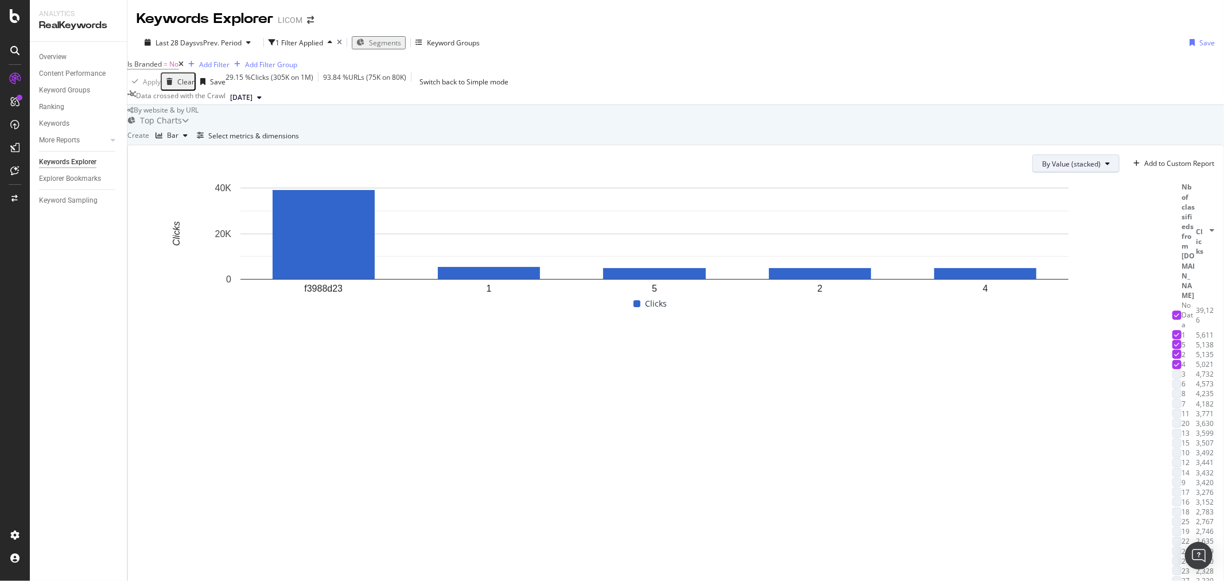
click at [1076, 173] on button "By Value (stacked)" at bounding box center [1076, 163] width 87 height 18
click at [1080, 307] on span "By Percentage (stacked)" at bounding box center [1055, 312] width 77 height 10
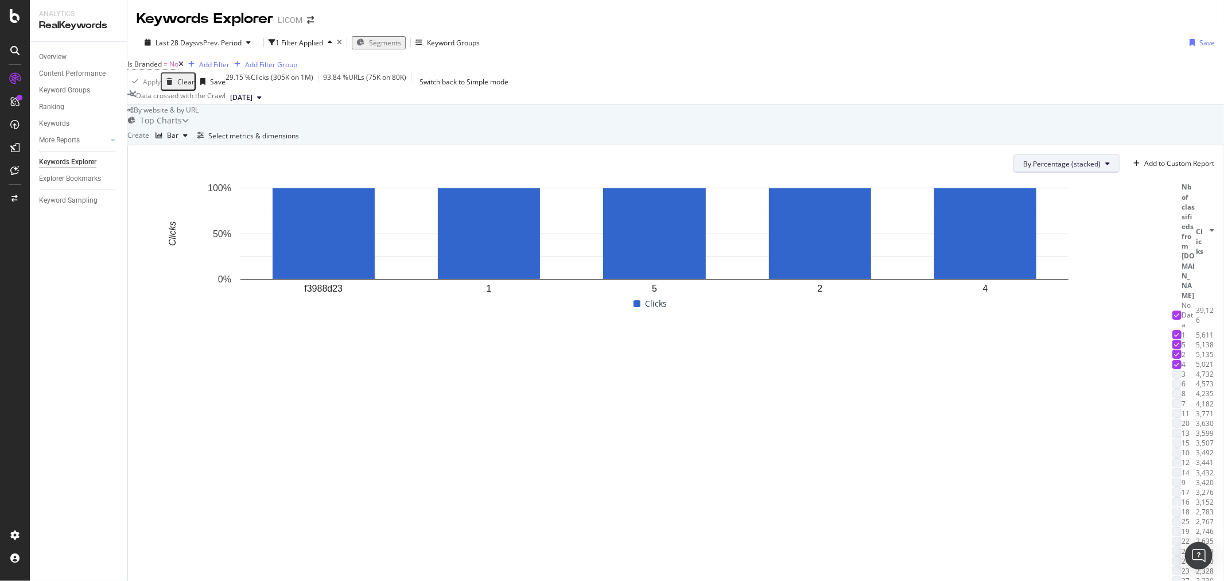
click at [1062, 169] on span "By Percentage (stacked)" at bounding box center [1062, 164] width 77 height 10
click at [1057, 266] on span "By Value" at bounding box center [1038, 269] width 80 height 10
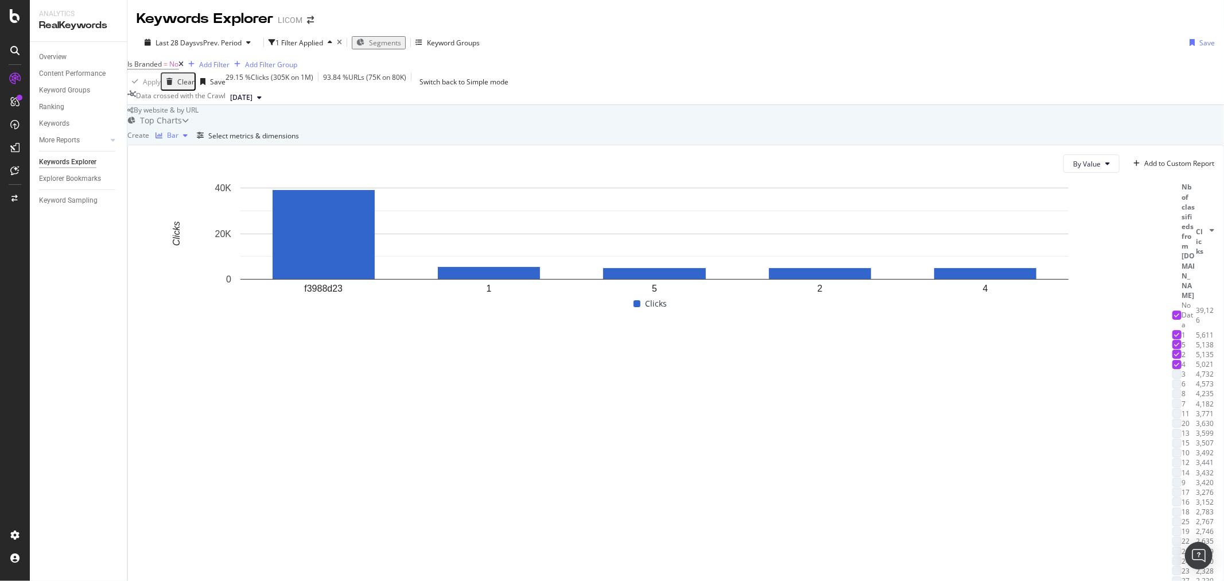
click at [192, 144] on div "Bar" at bounding box center [171, 135] width 41 height 17
click at [197, 266] on div "Series" at bounding box center [187, 269] width 20 height 10
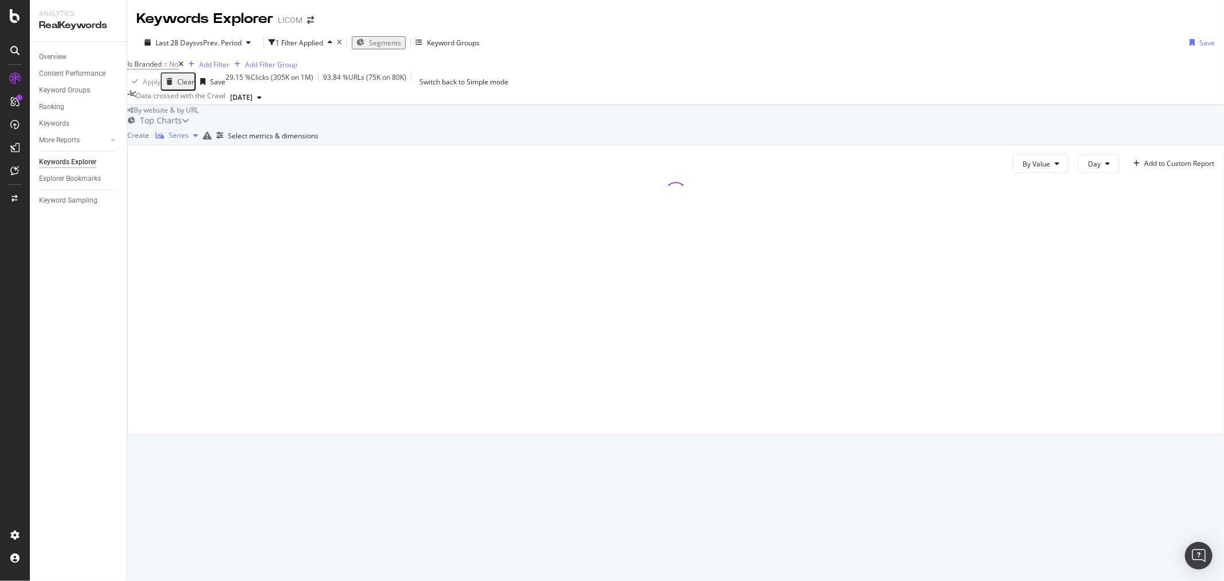
click at [189, 139] on div "Series" at bounding box center [179, 135] width 20 height 7
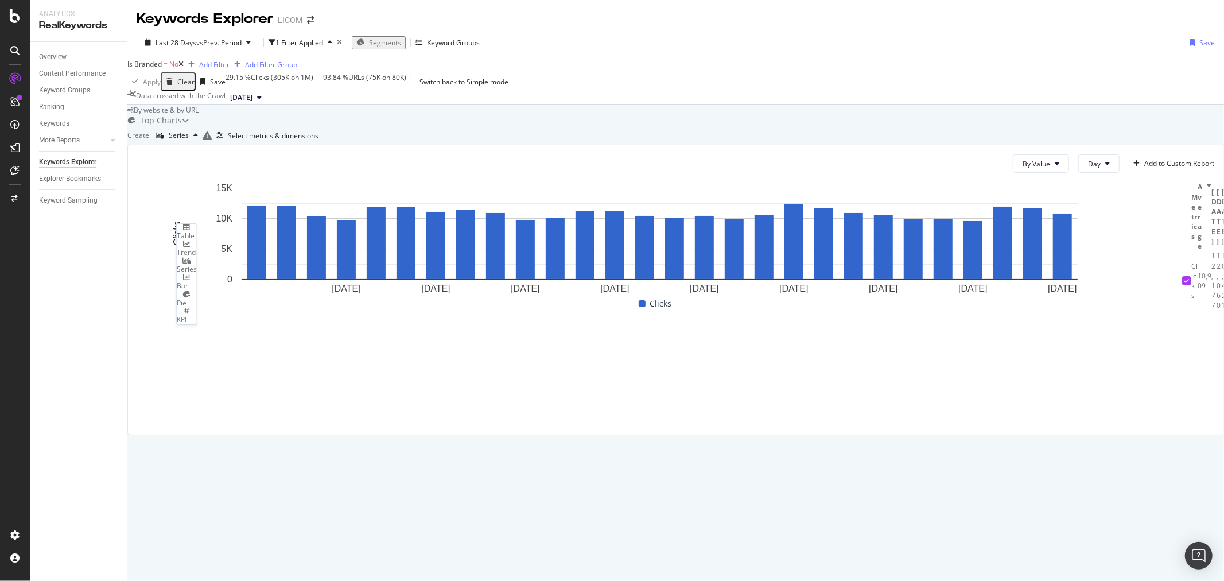
click at [197, 324] on div "KPI" at bounding box center [187, 320] width 20 height 10
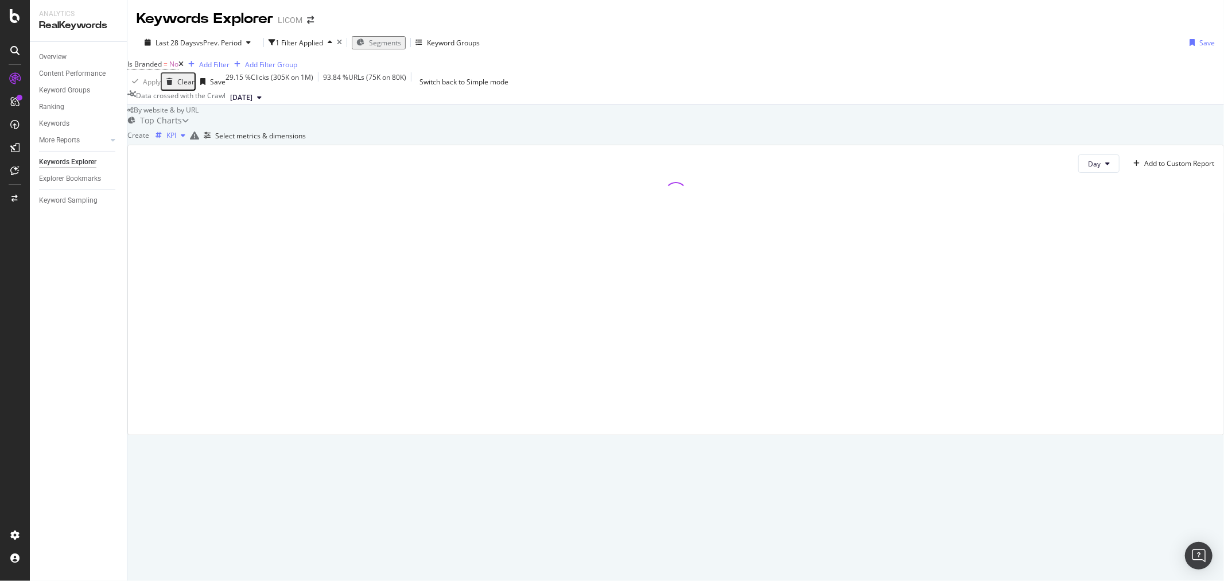
click at [176, 139] on div "KPI" at bounding box center [171, 135] width 10 height 7
click at [197, 307] on div "Pie" at bounding box center [187, 302] width 20 height 10
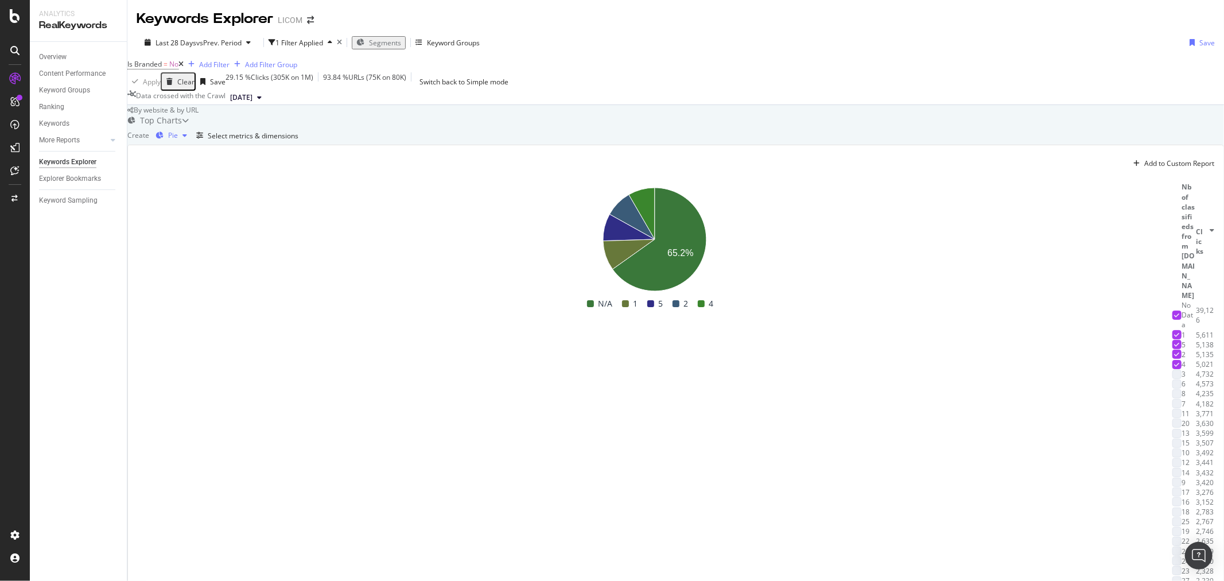
click at [178, 139] on div "Pie" at bounding box center [173, 135] width 10 height 7
click at [197, 232] on div "Table" at bounding box center [187, 236] width 20 height 10
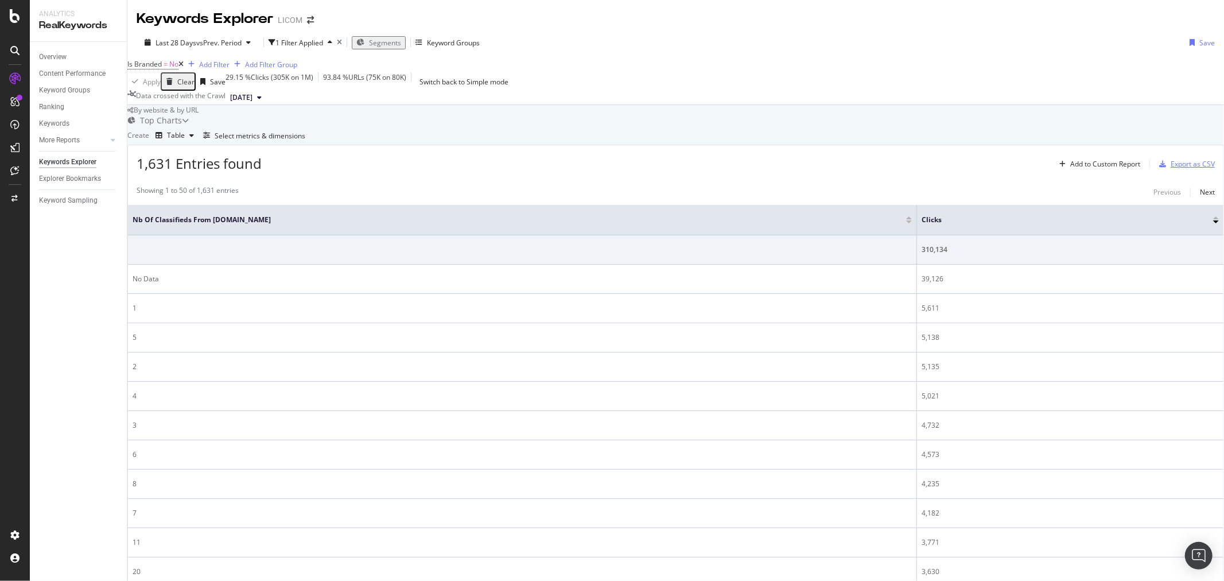
click at [1183, 169] on div "Export as CSV" at bounding box center [1193, 164] width 44 height 10
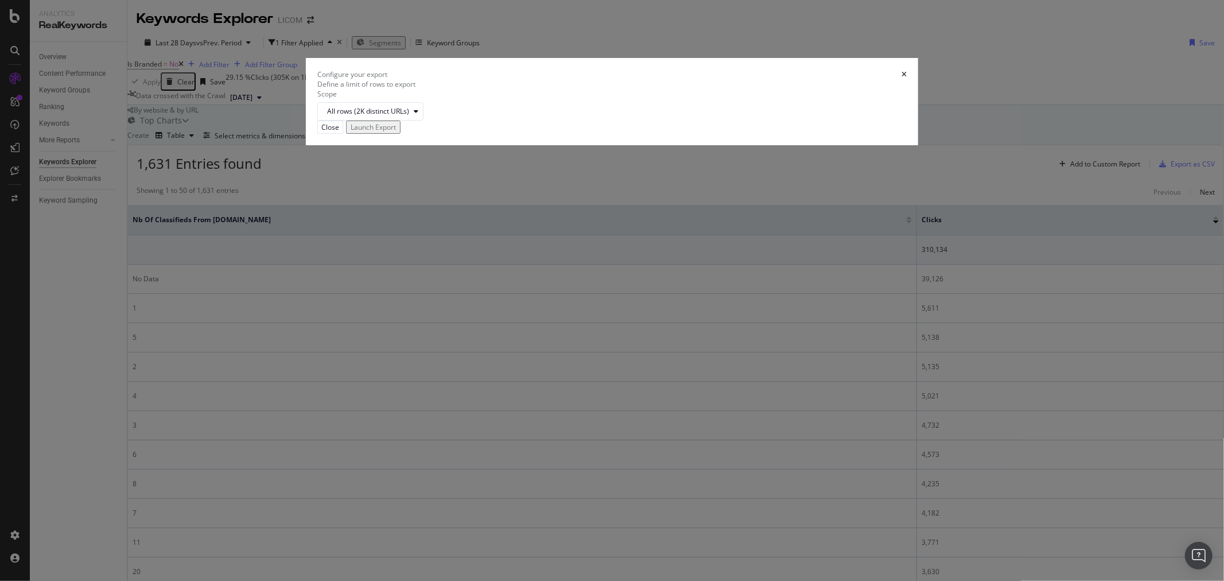
click at [396, 132] on div "Launch Export" at bounding box center [373, 127] width 45 height 10
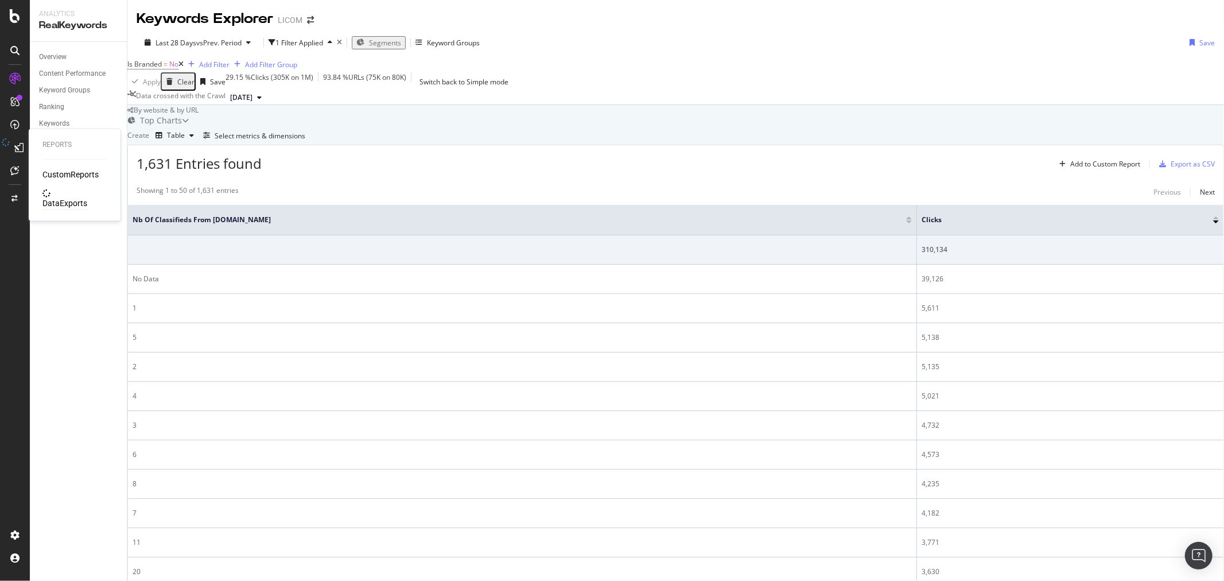
click at [59, 198] on div "DataExports" at bounding box center [64, 203] width 45 height 11
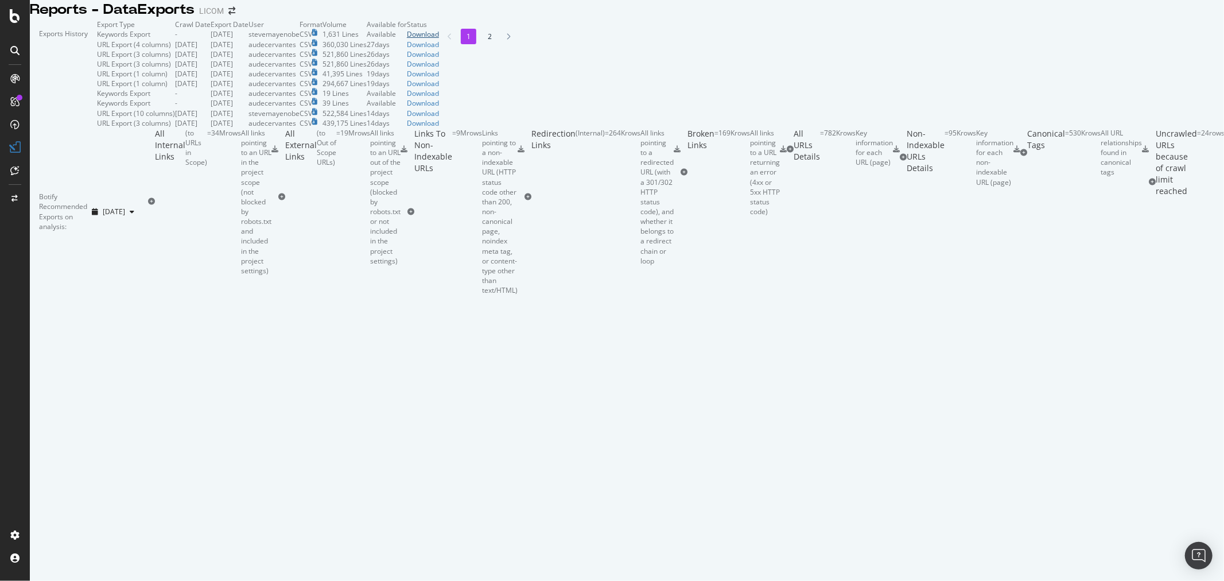
click at [439, 39] on div "Download" at bounding box center [423, 34] width 32 height 10
